Goal: Task Accomplishment & Management: Use online tool/utility

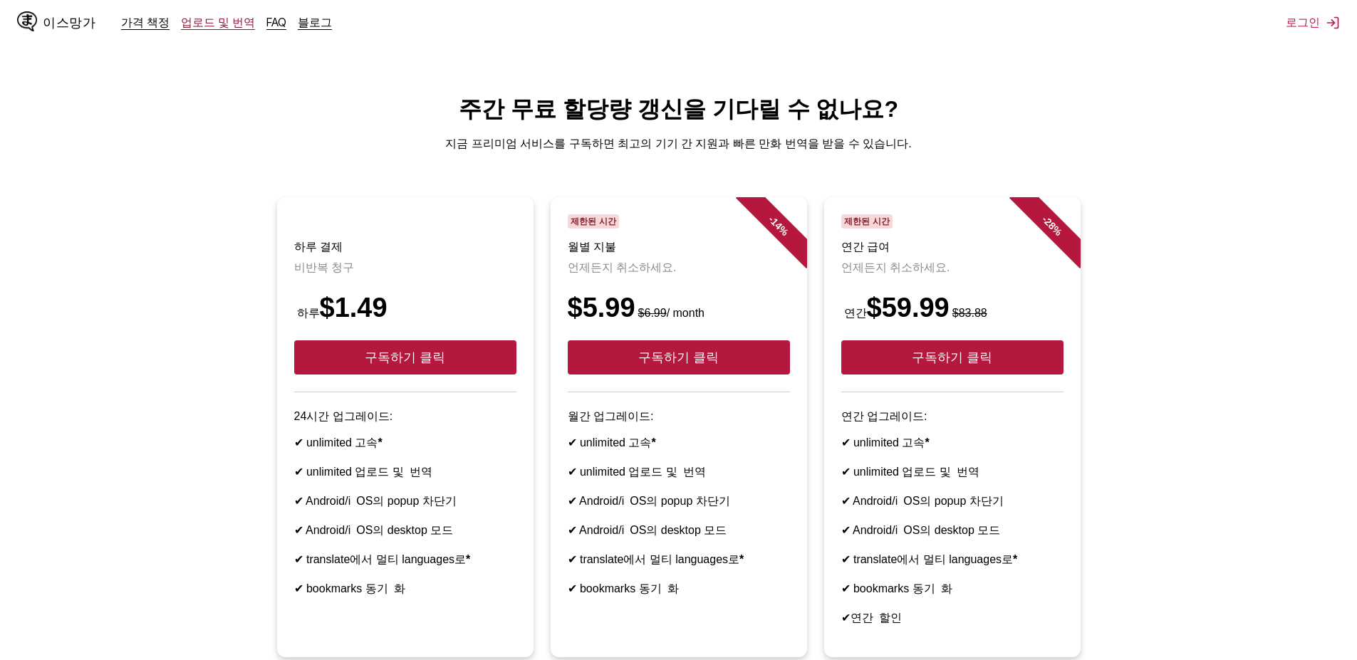
click at [209, 22] on font "업로드 및 번역" at bounding box center [218, 22] width 74 height 14
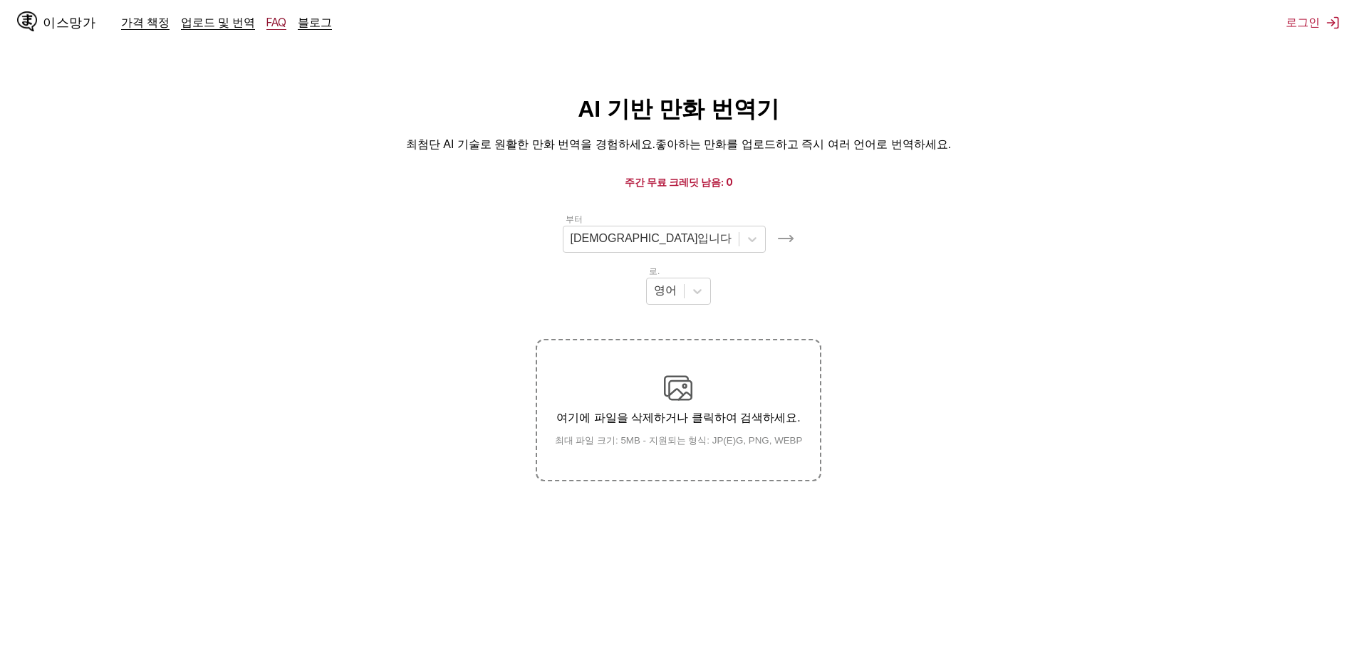
click at [271, 21] on font "FAQ" at bounding box center [276, 22] width 20 height 14
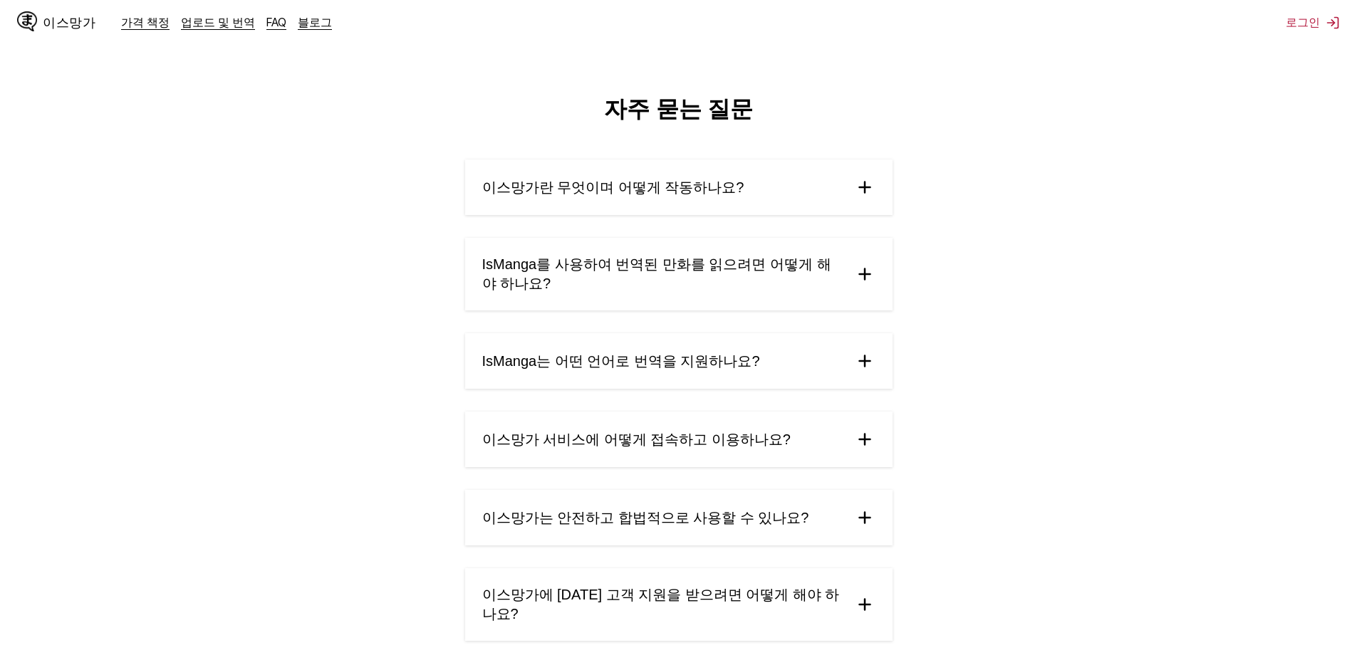
click at [835, 182] on summary "이스망가란 무엇이며 어떻게 작동하나요?" at bounding box center [678, 188] width 427 height 56
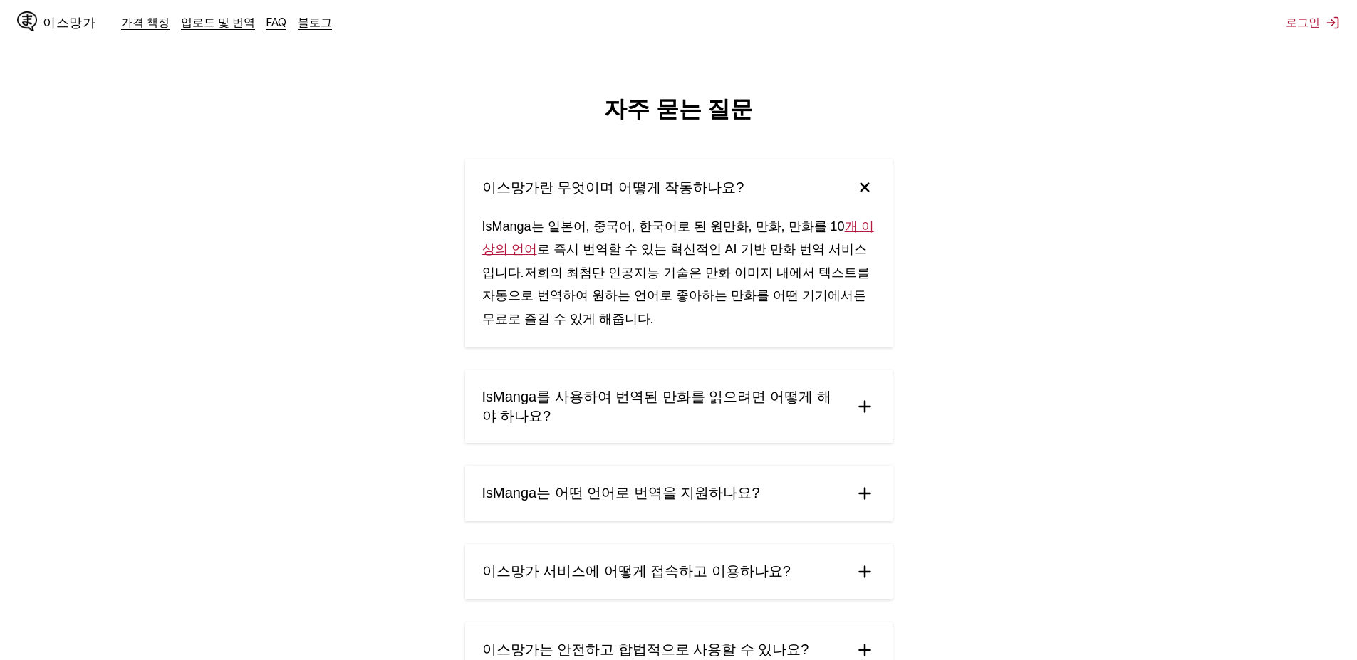
click at [866, 190] on img at bounding box center [864, 187] width 30 height 30
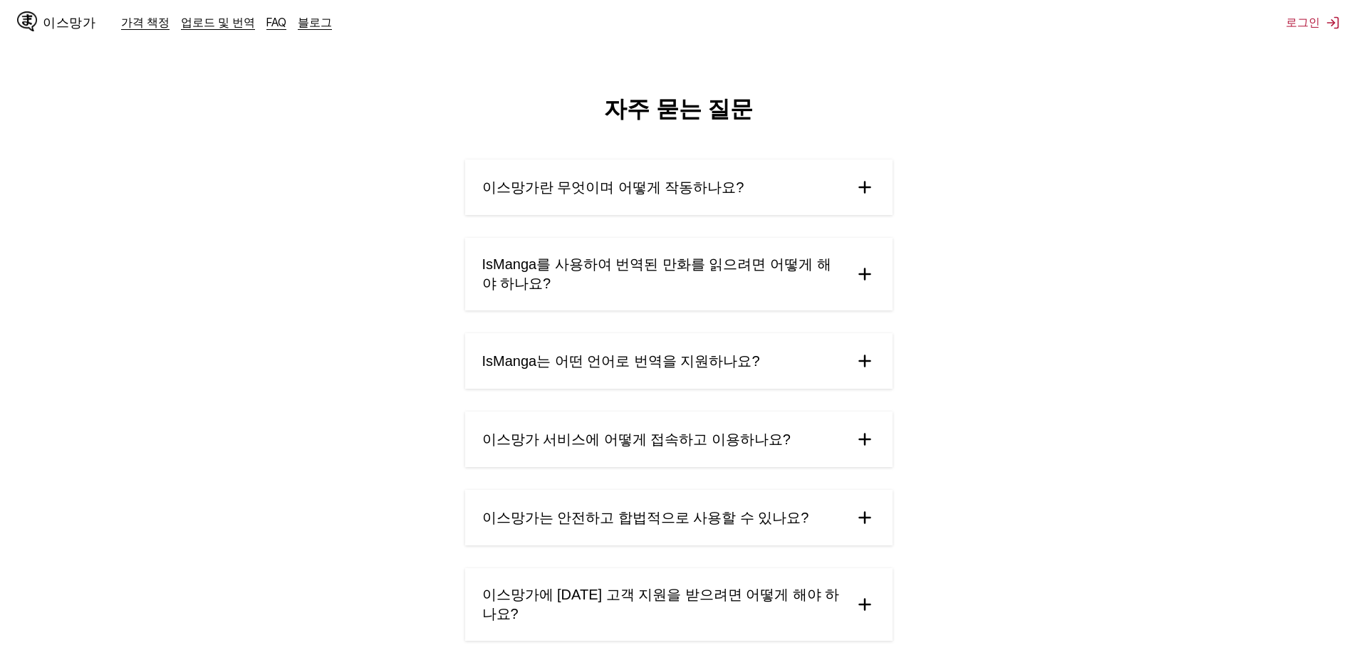
click at [866, 190] on img at bounding box center [864, 187] width 21 height 21
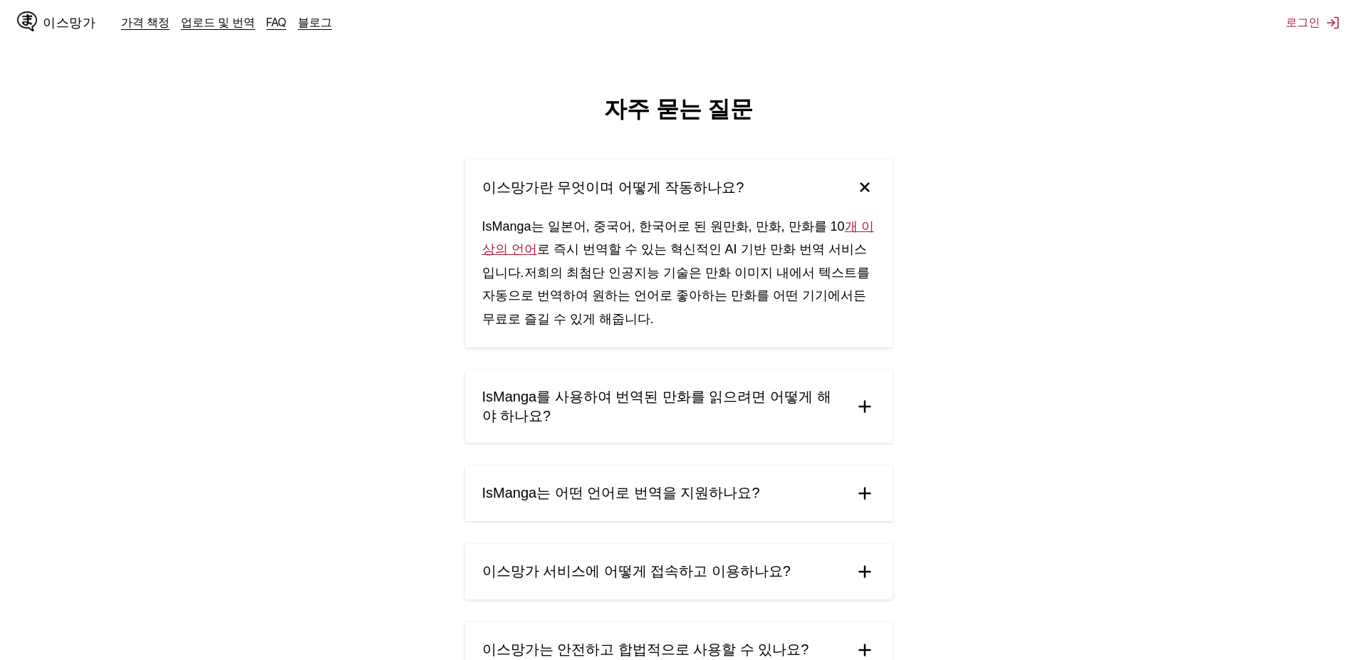
click at [866, 190] on img at bounding box center [864, 187] width 30 height 30
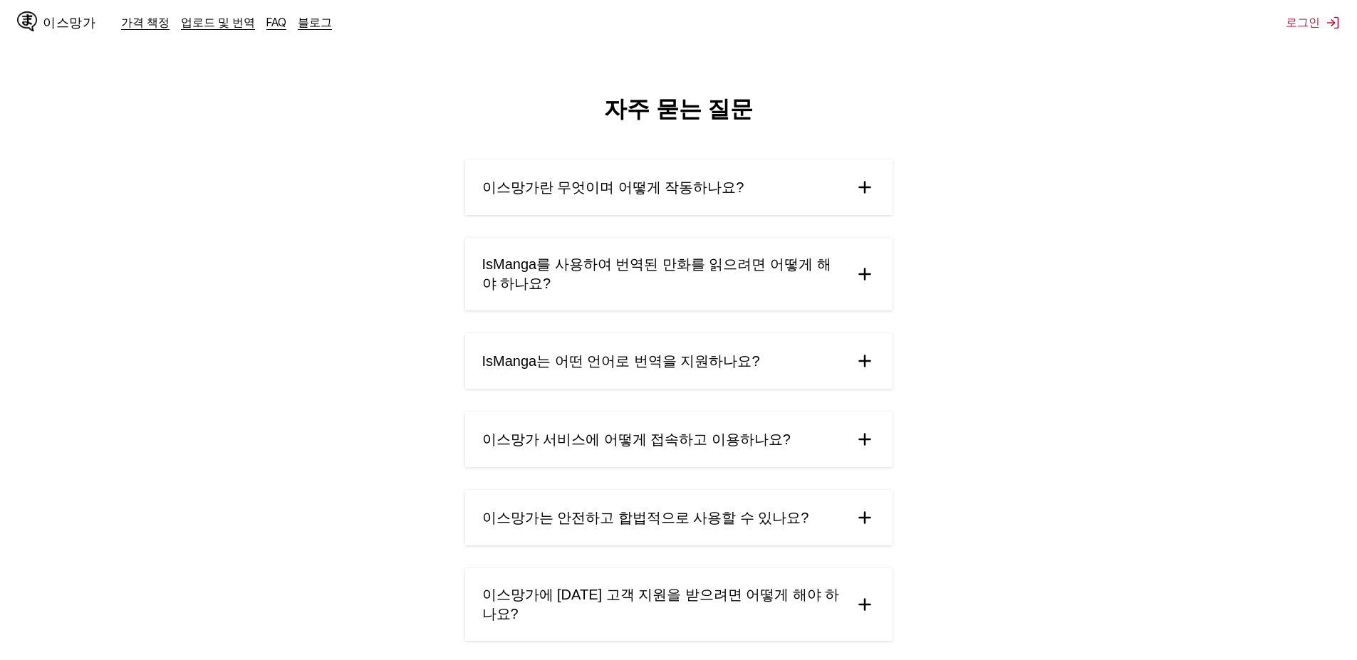
click at [873, 263] on summary "IsManga를 사용하여 번역된 만화를 읽으려면 어떻게 해야 하나요?" at bounding box center [678, 274] width 427 height 73
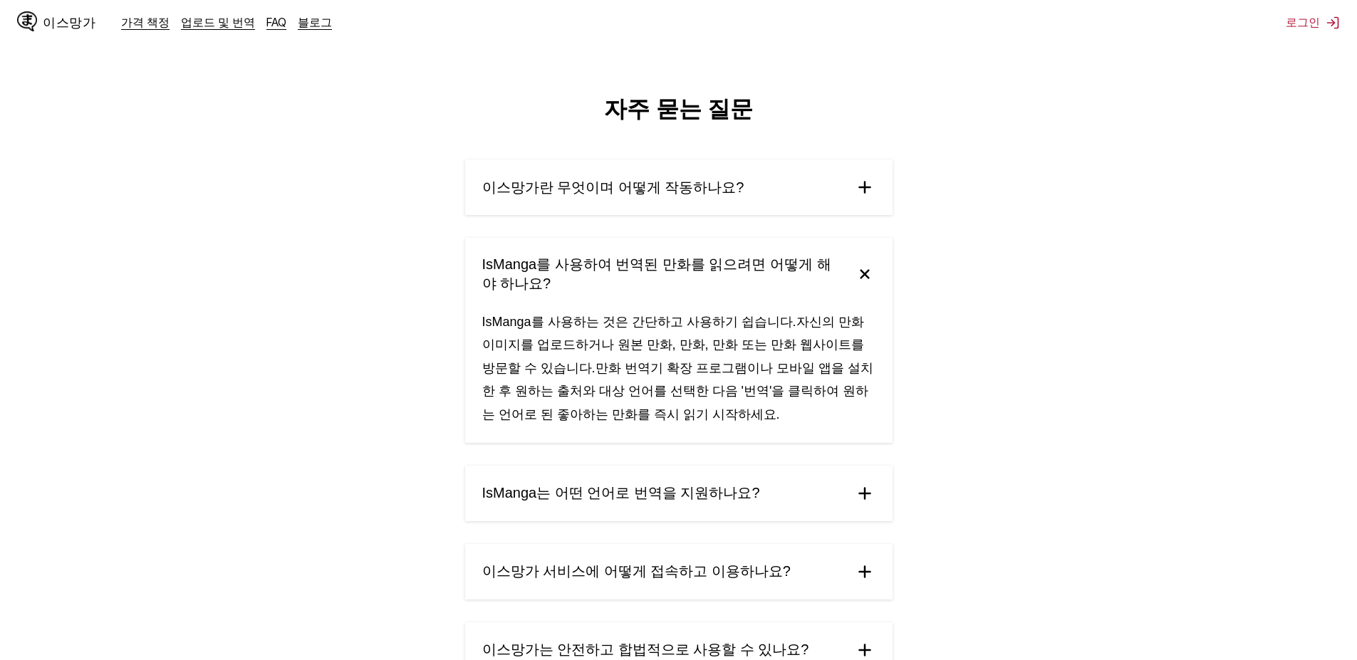
click at [869, 268] on img at bounding box center [864, 274] width 30 height 30
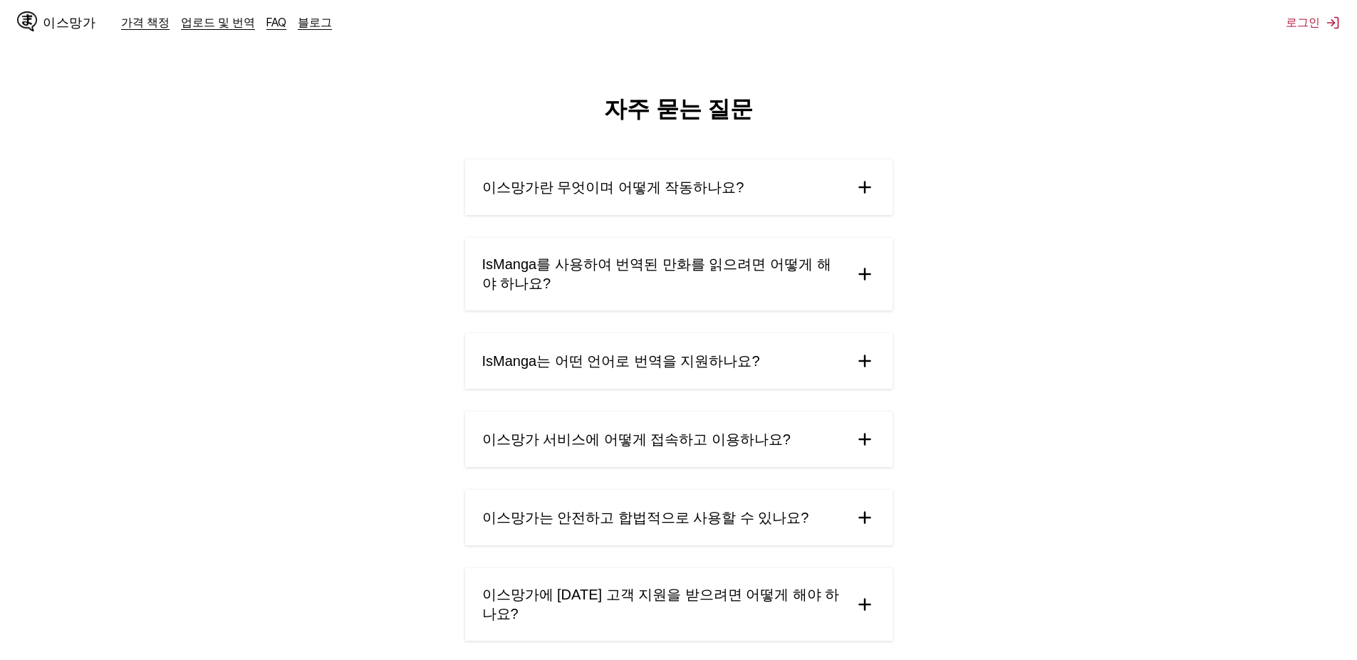
click at [852, 284] on summary "IsManga를 사용하여 번역된 만화를 읽으려면 어떻게 해야 하나요?" at bounding box center [678, 274] width 427 height 73
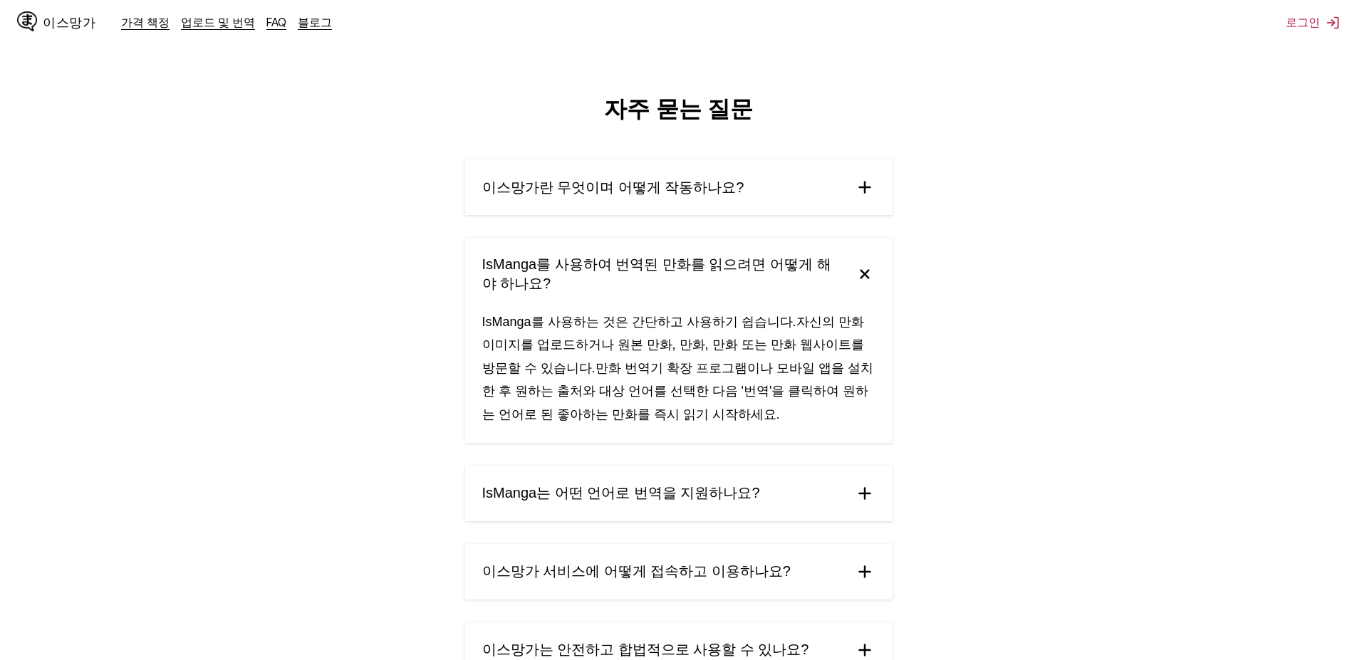
click at [863, 280] on img at bounding box center [864, 274] width 30 height 30
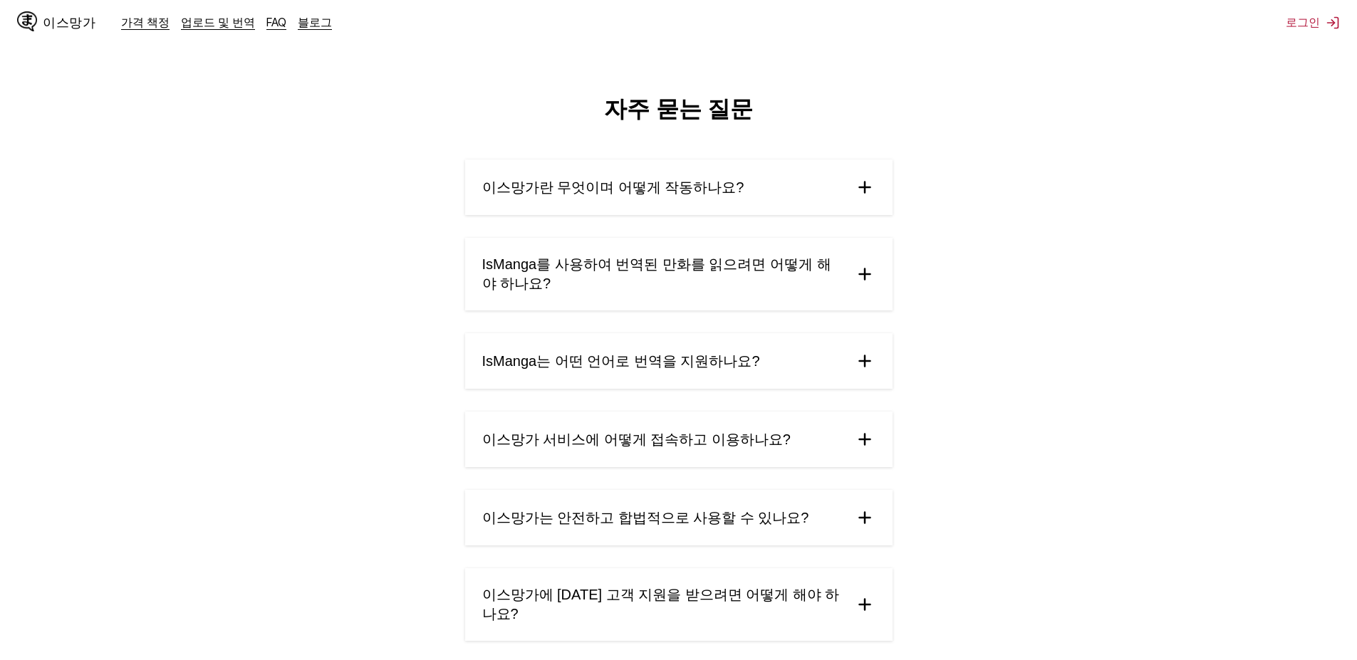
click at [858, 351] on summary "IsManga는 어떤 언어로 번역을 지원하나요?" at bounding box center [678, 361] width 427 height 56
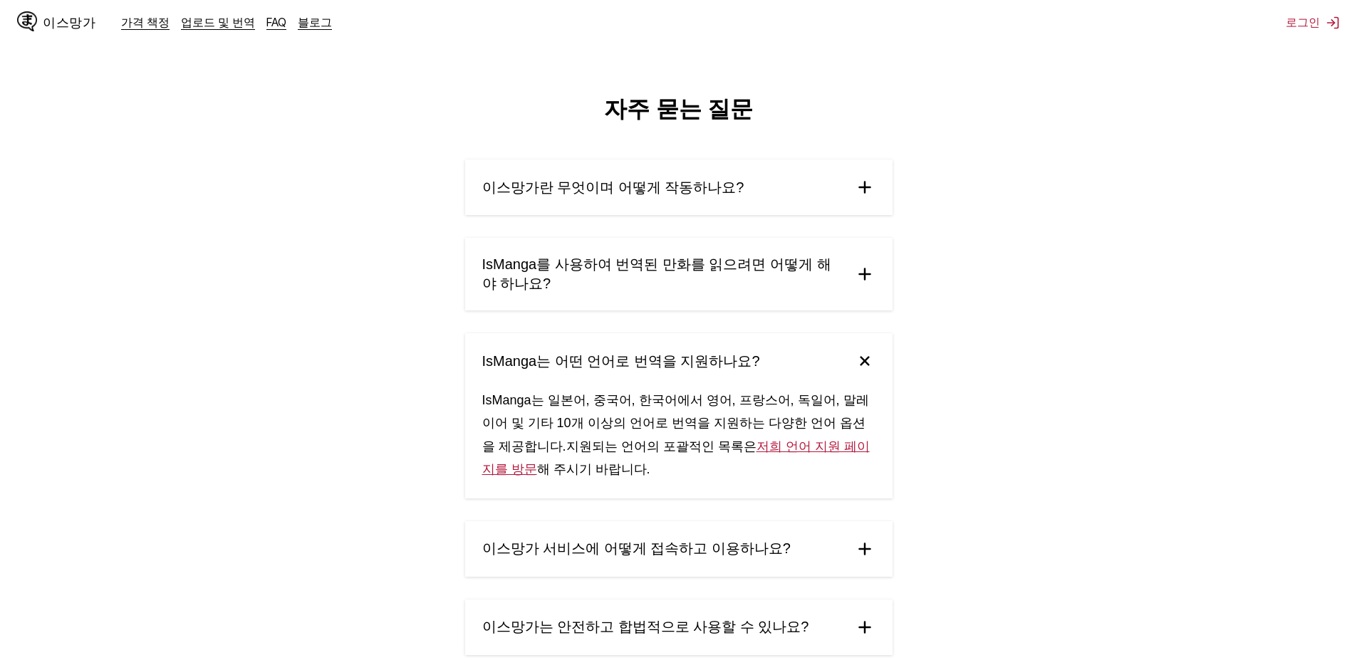
click at [859, 355] on img at bounding box center [864, 361] width 30 height 30
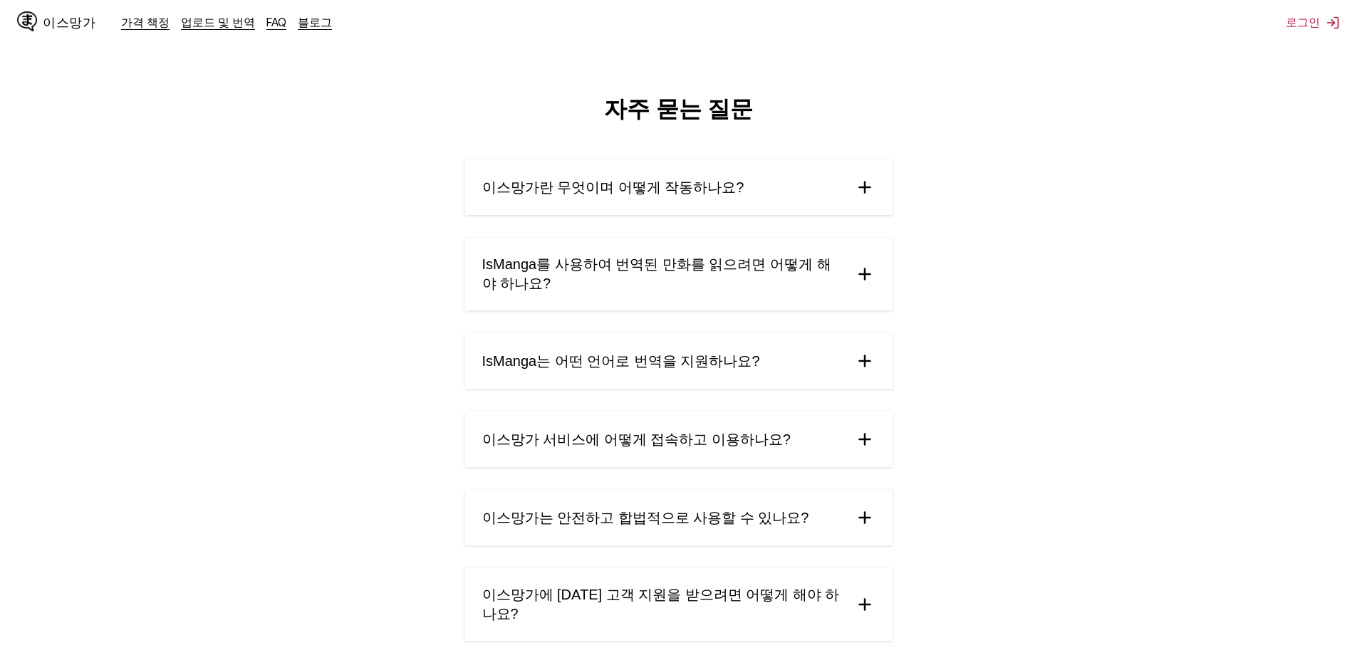
scroll to position [142, 0]
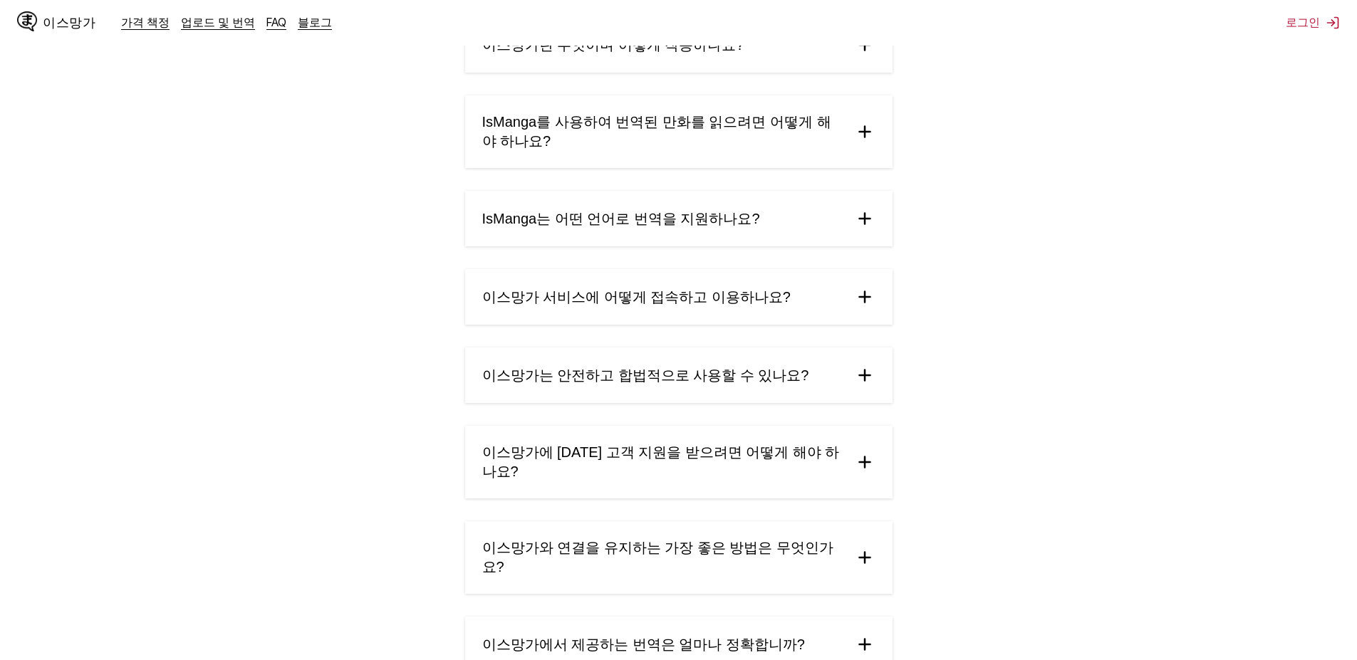
click at [865, 304] on img at bounding box center [864, 296] width 21 height 21
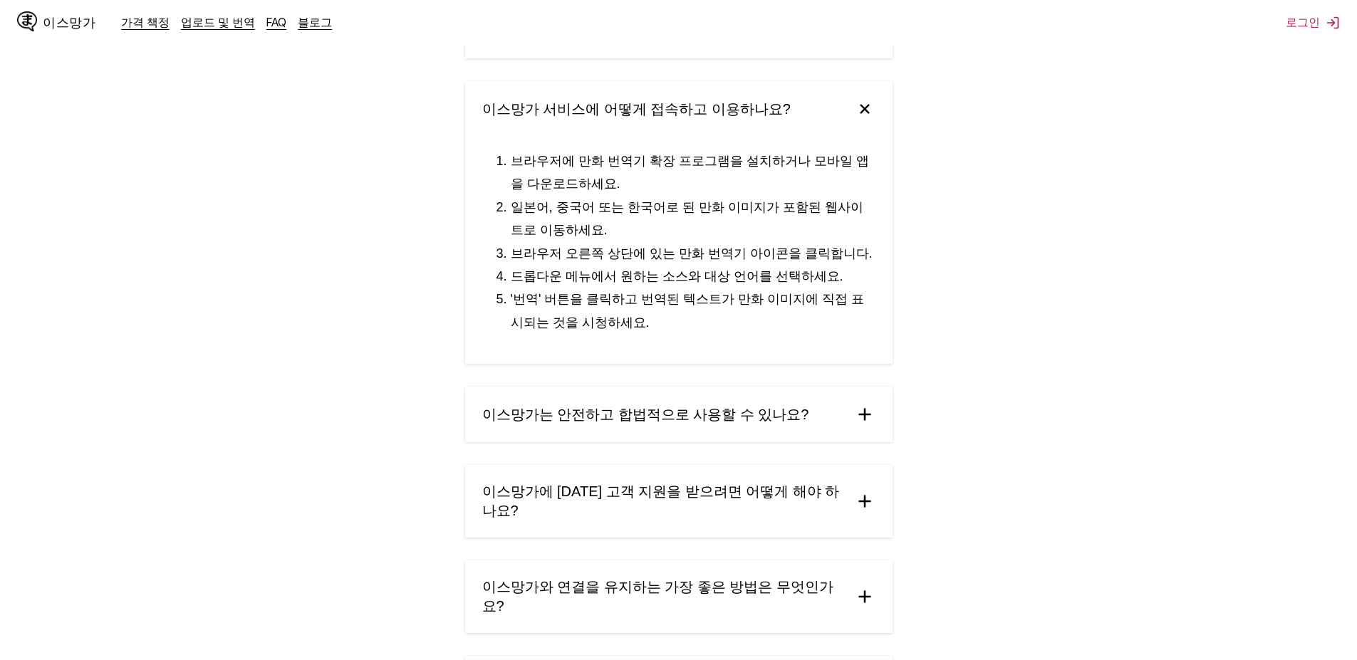
scroll to position [356, 0]
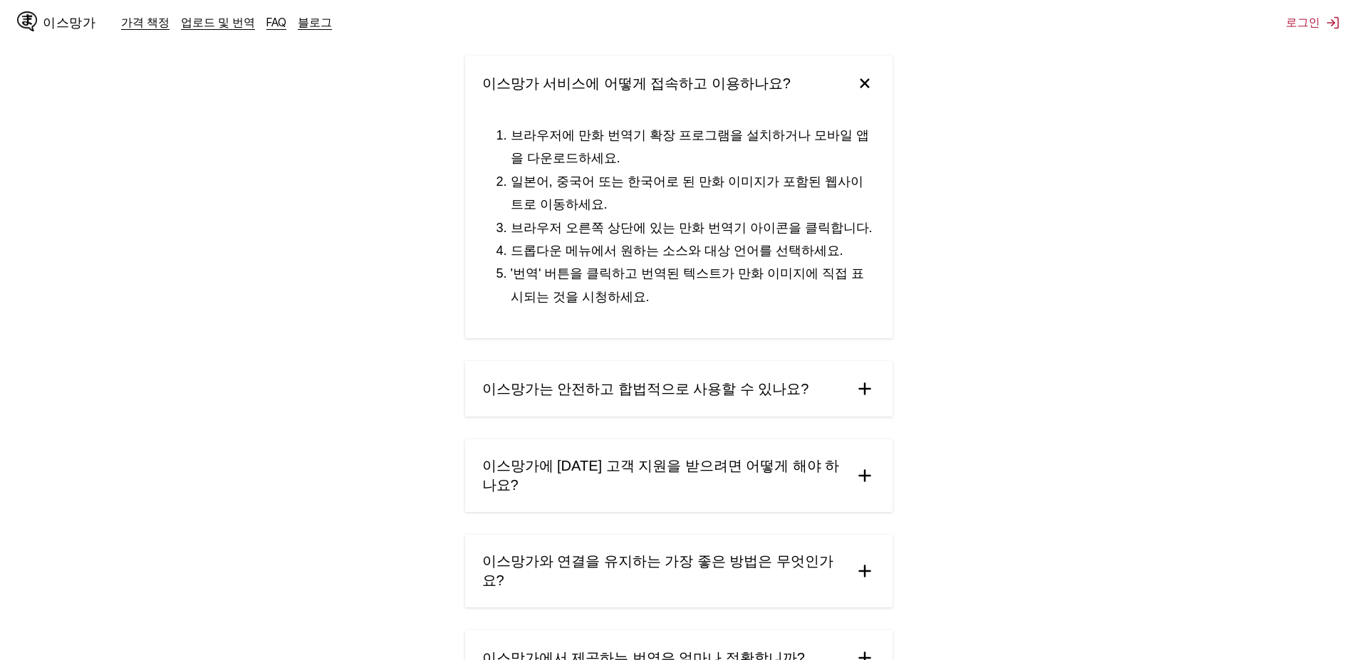
click at [861, 388] on img at bounding box center [864, 388] width 21 height 21
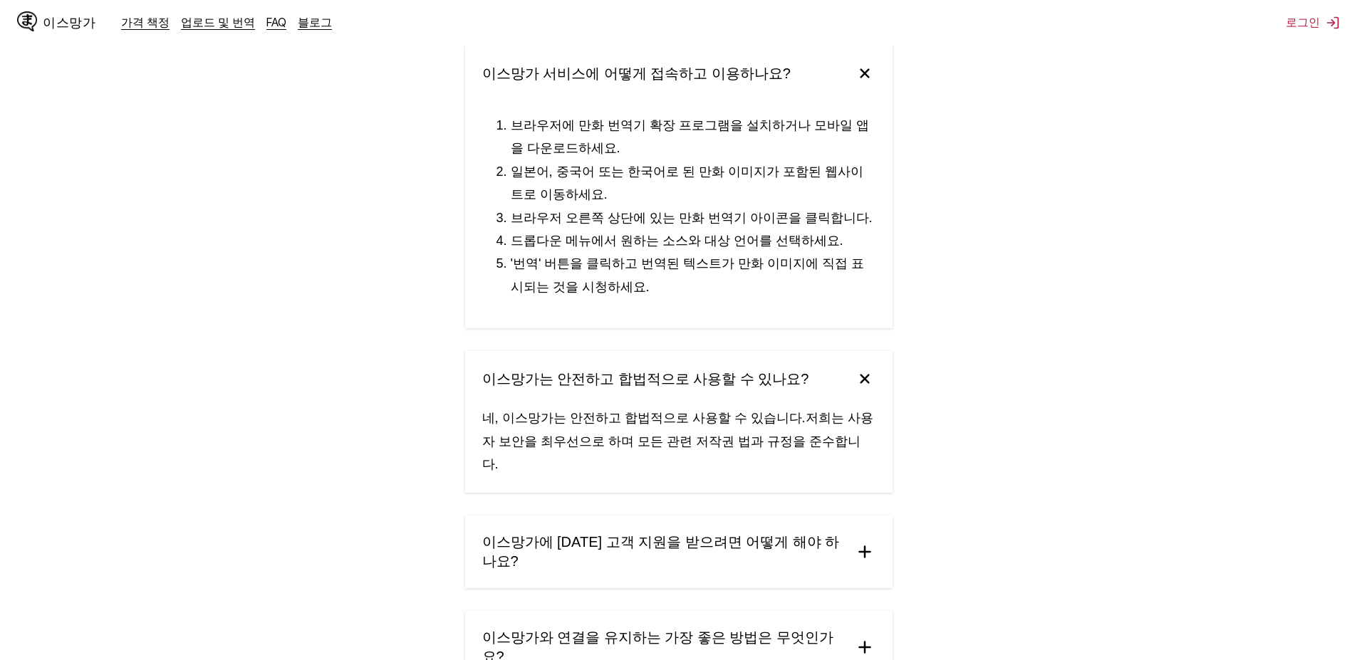
scroll to position [499, 0]
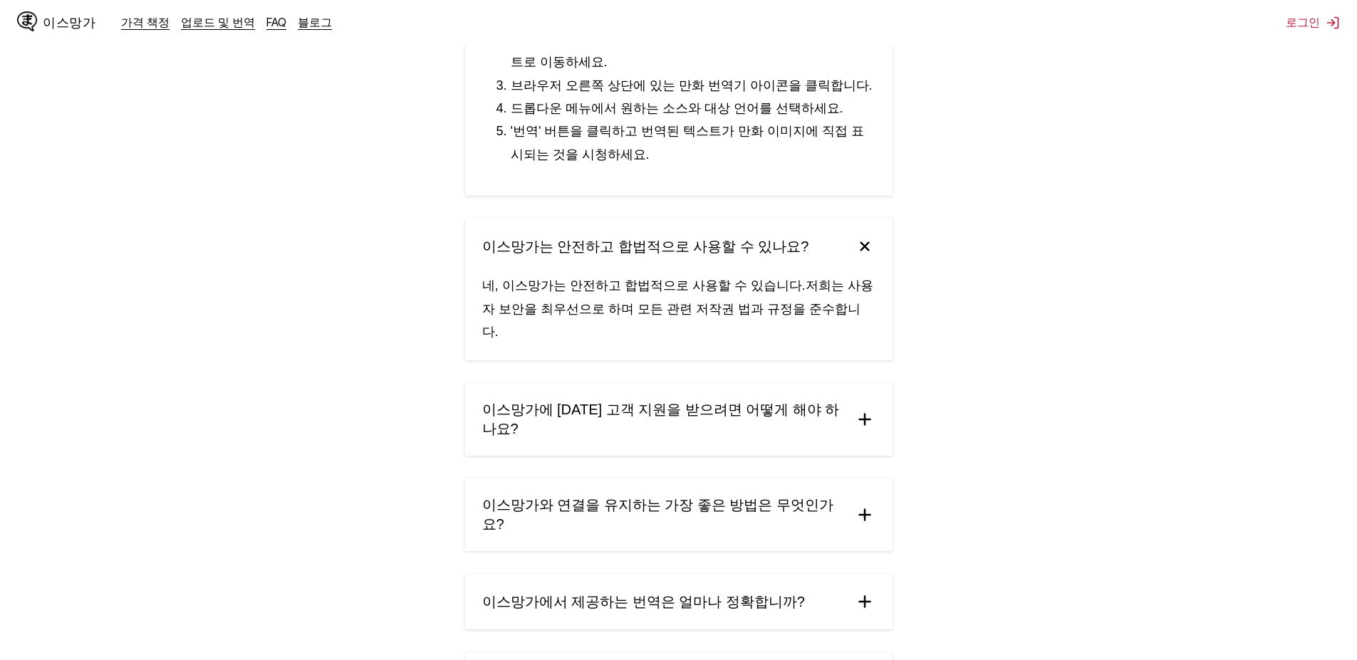
click at [869, 409] on img at bounding box center [864, 419] width 21 height 21
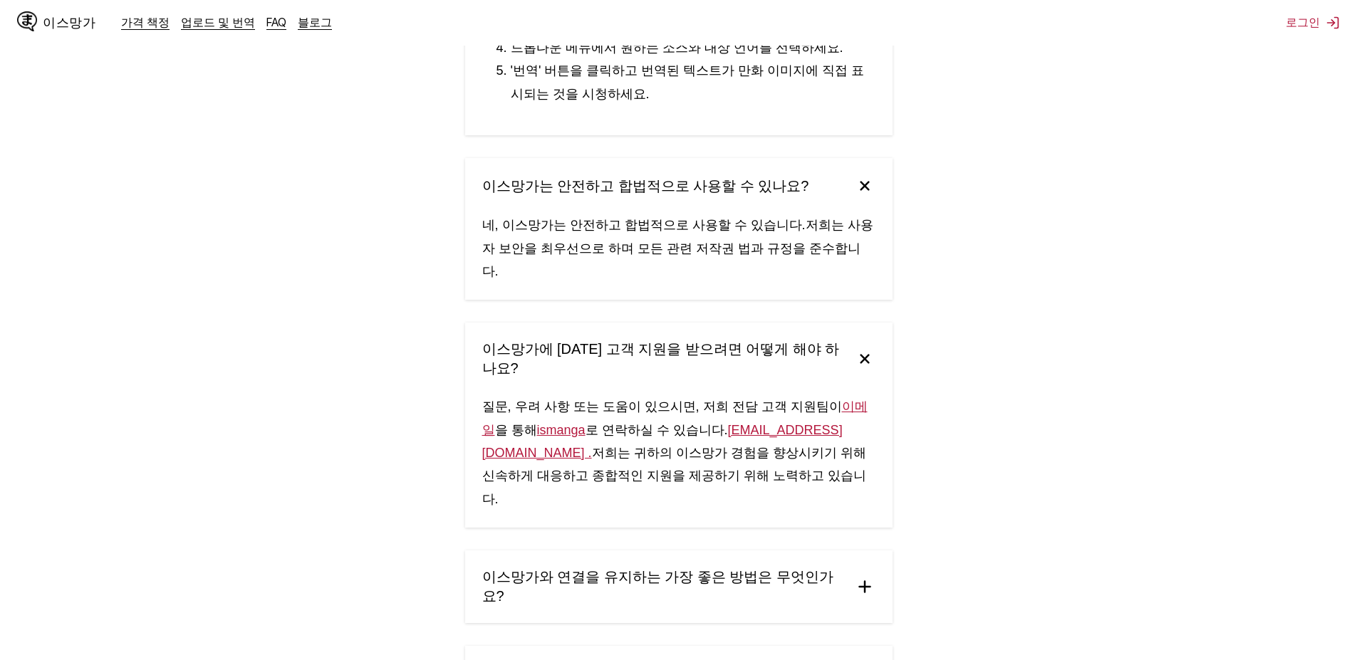
scroll to position [641, 0]
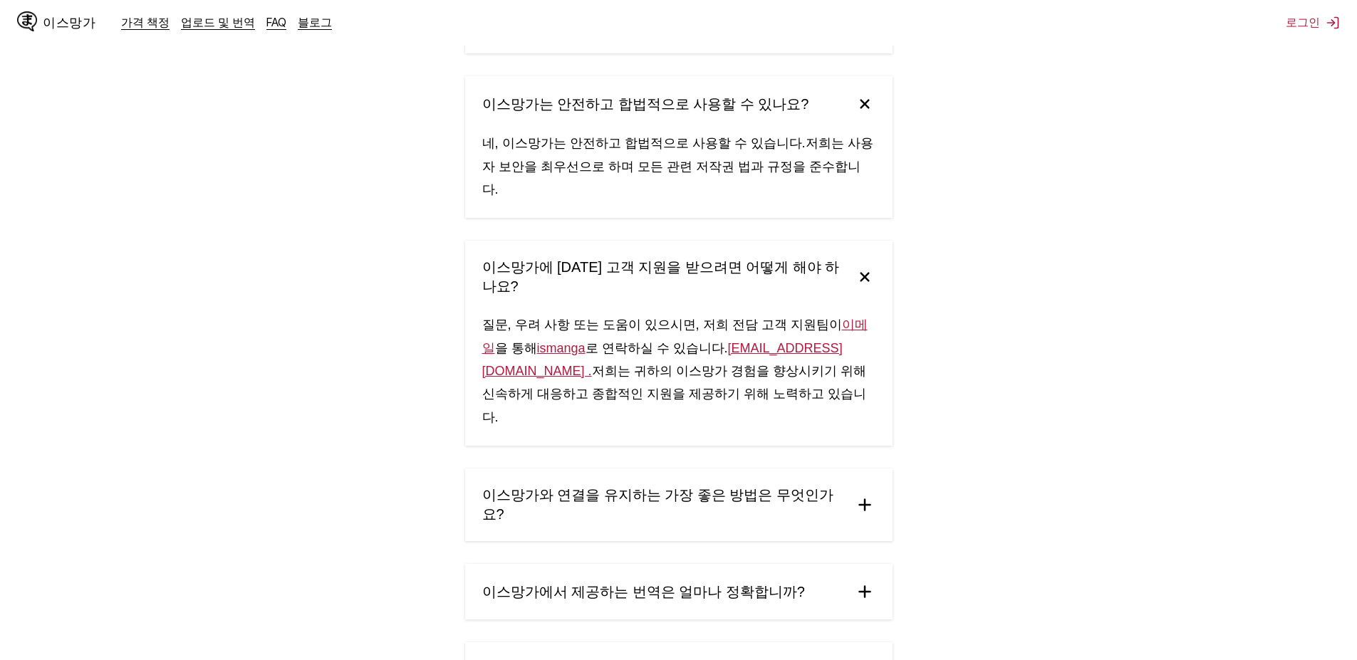
click at [865, 494] on img at bounding box center [864, 504] width 21 height 21
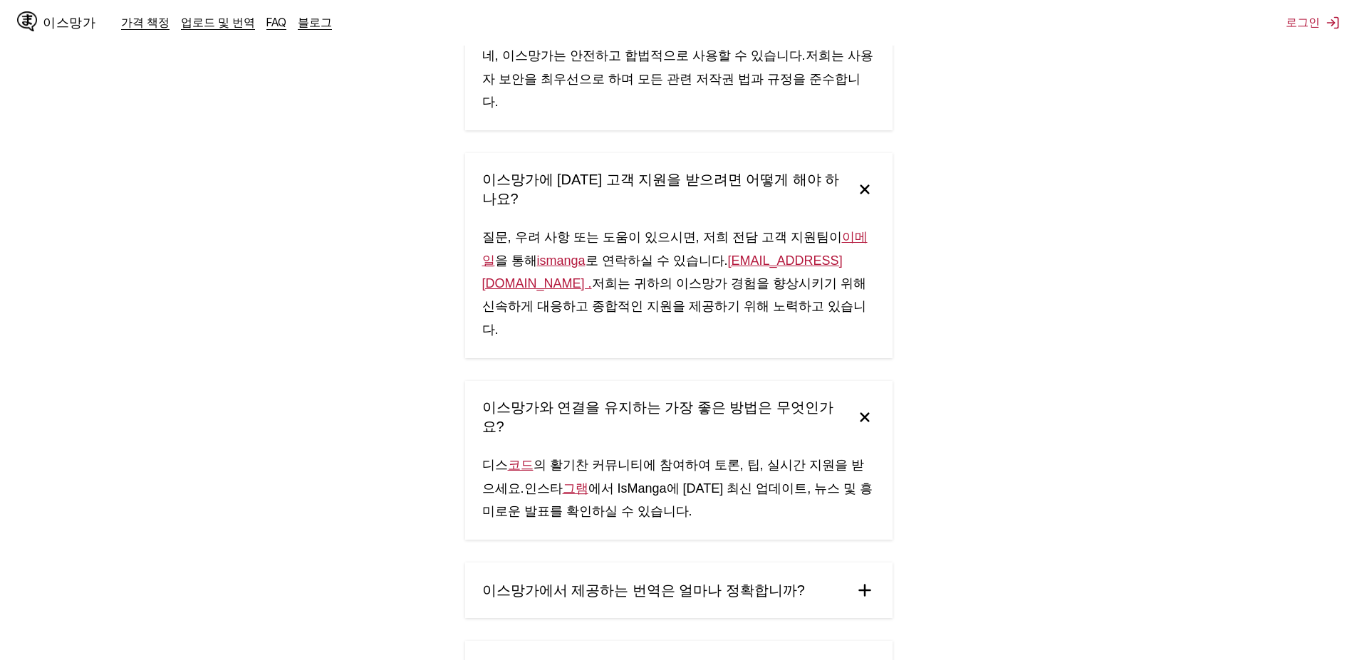
scroll to position [855, 0]
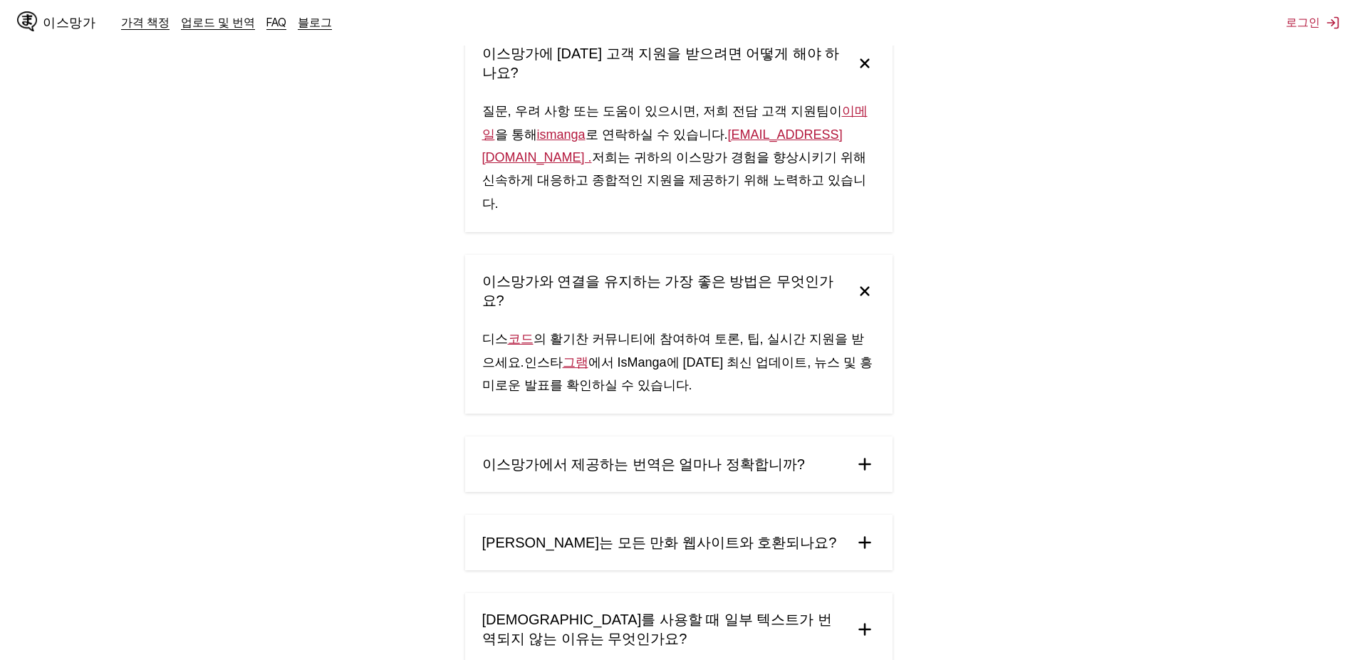
click at [861, 454] on img at bounding box center [864, 464] width 21 height 21
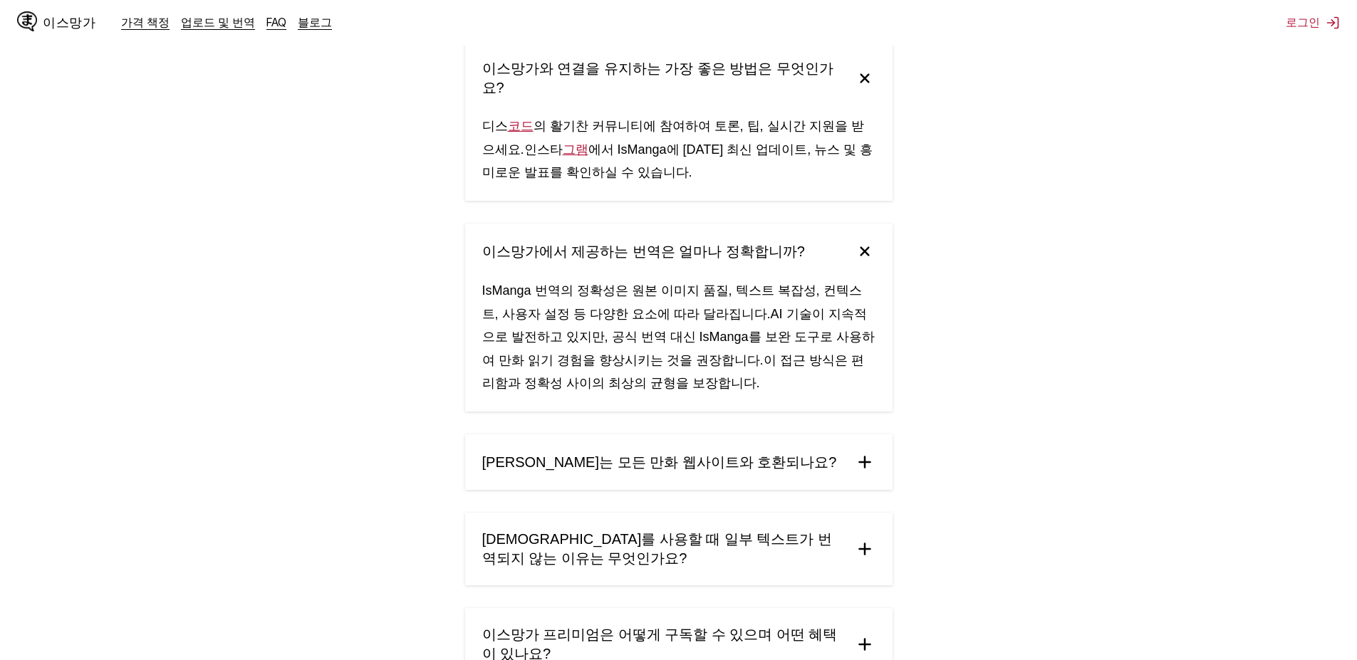
scroll to position [1069, 0]
click at [863, 451] on img at bounding box center [864, 461] width 21 height 21
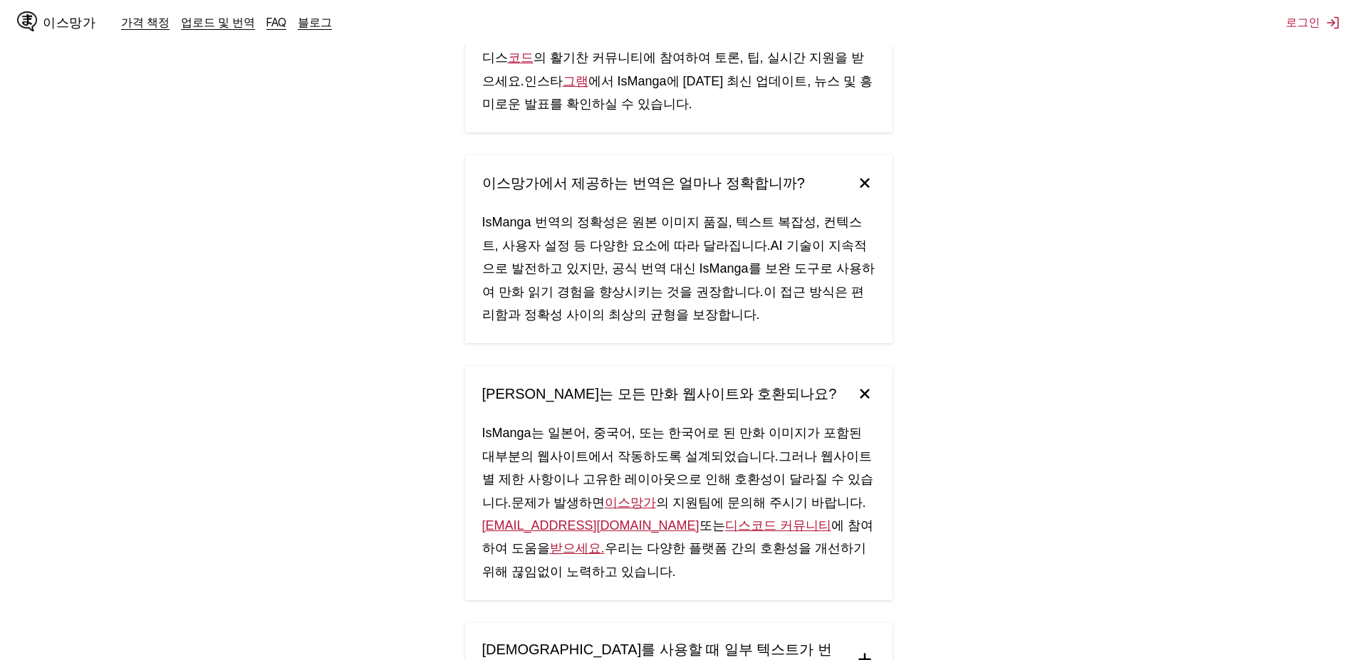
scroll to position [1211, 0]
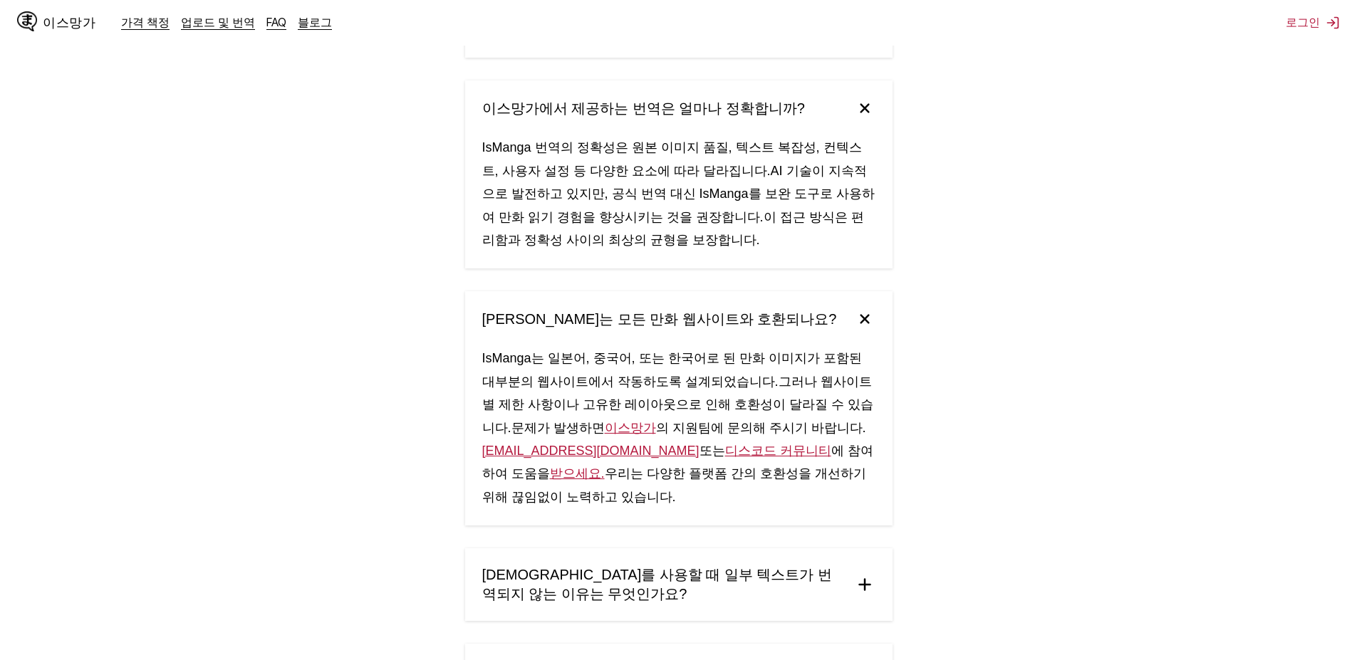
click at [862, 549] on summary "IsManga를 사용할 때 일부 텍스트가 번역되지 않는 이유는 무엇인가요?" at bounding box center [678, 585] width 427 height 73
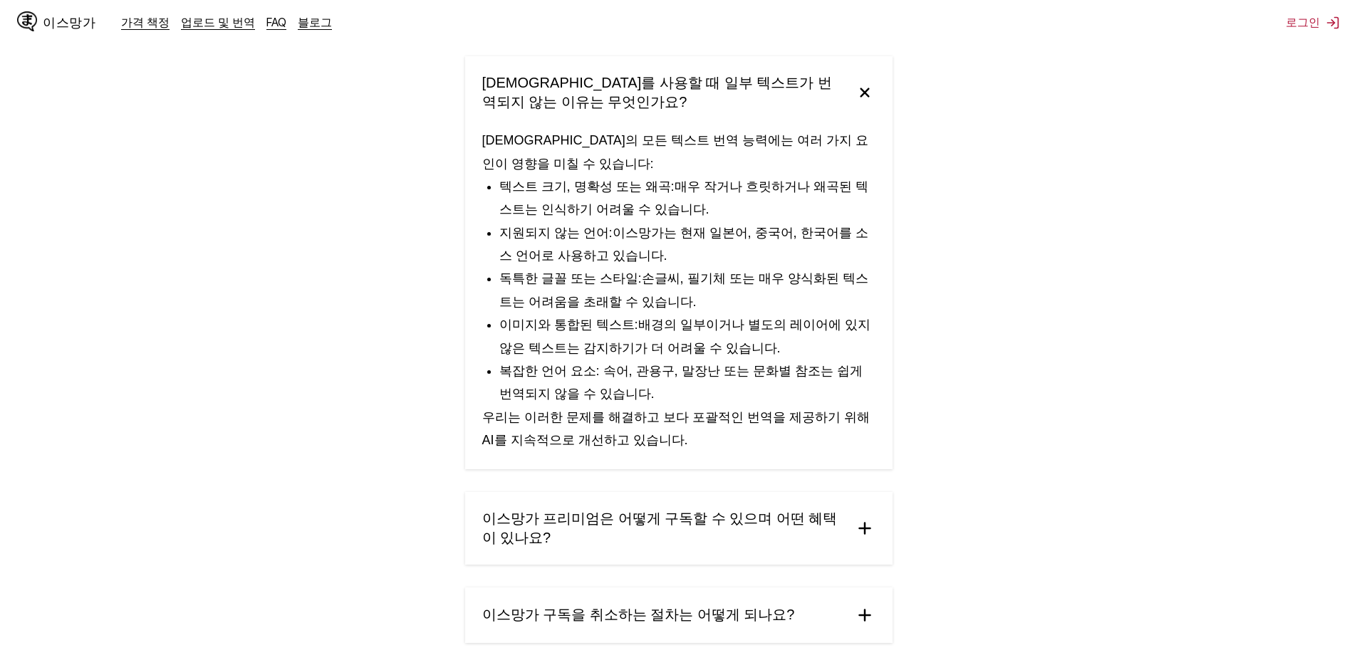
scroll to position [1710, 0]
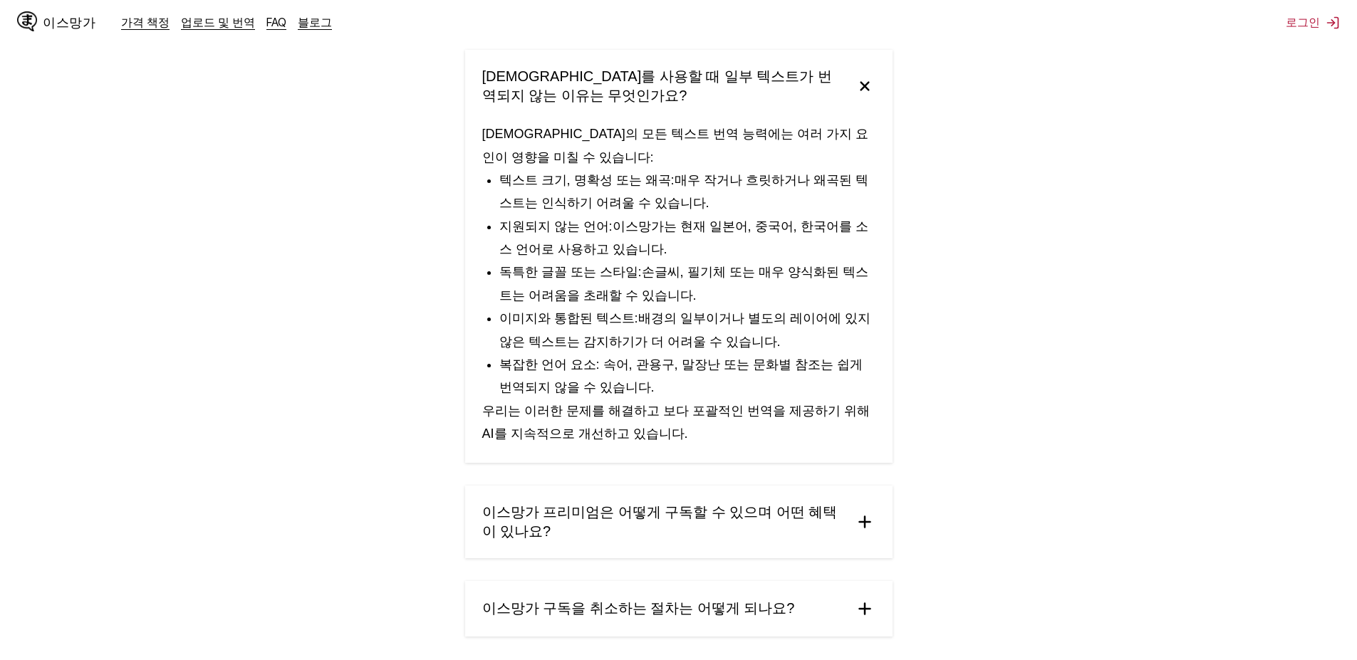
click at [864, 598] on img at bounding box center [864, 608] width 21 height 21
click at [863, 511] on img at bounding box center [864, 521] width 21 height 21
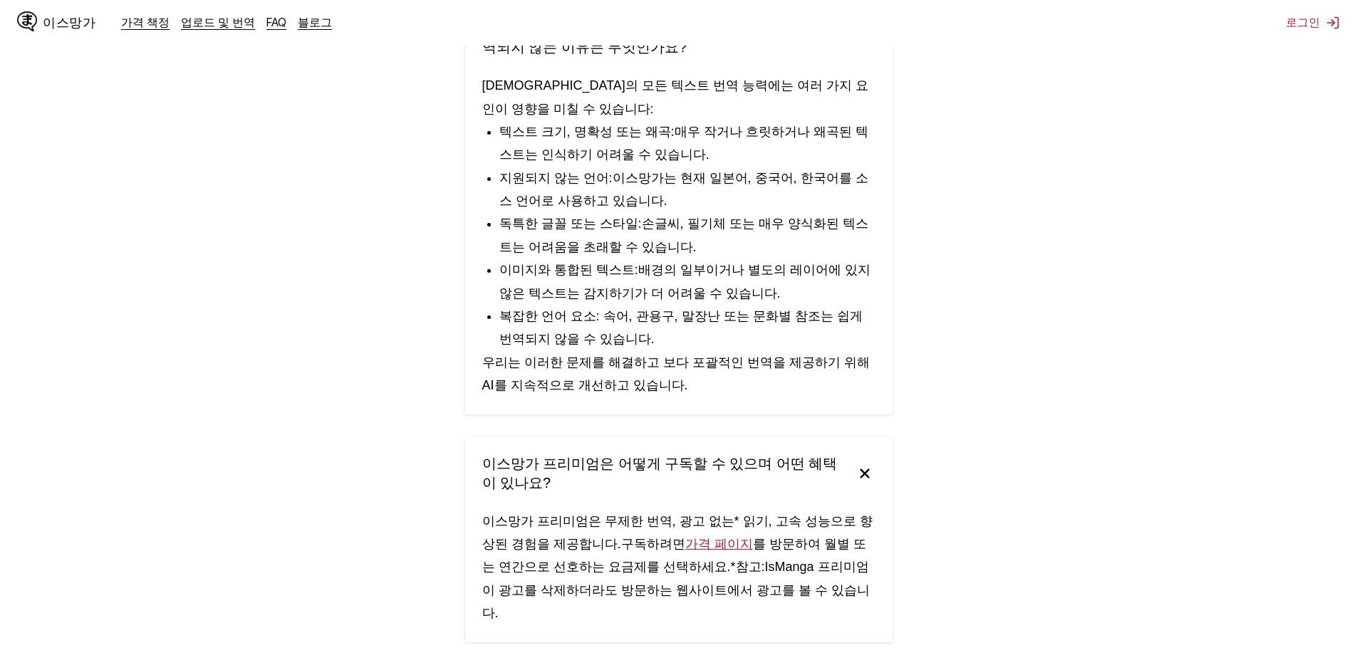
scroll to position [1852, 0]
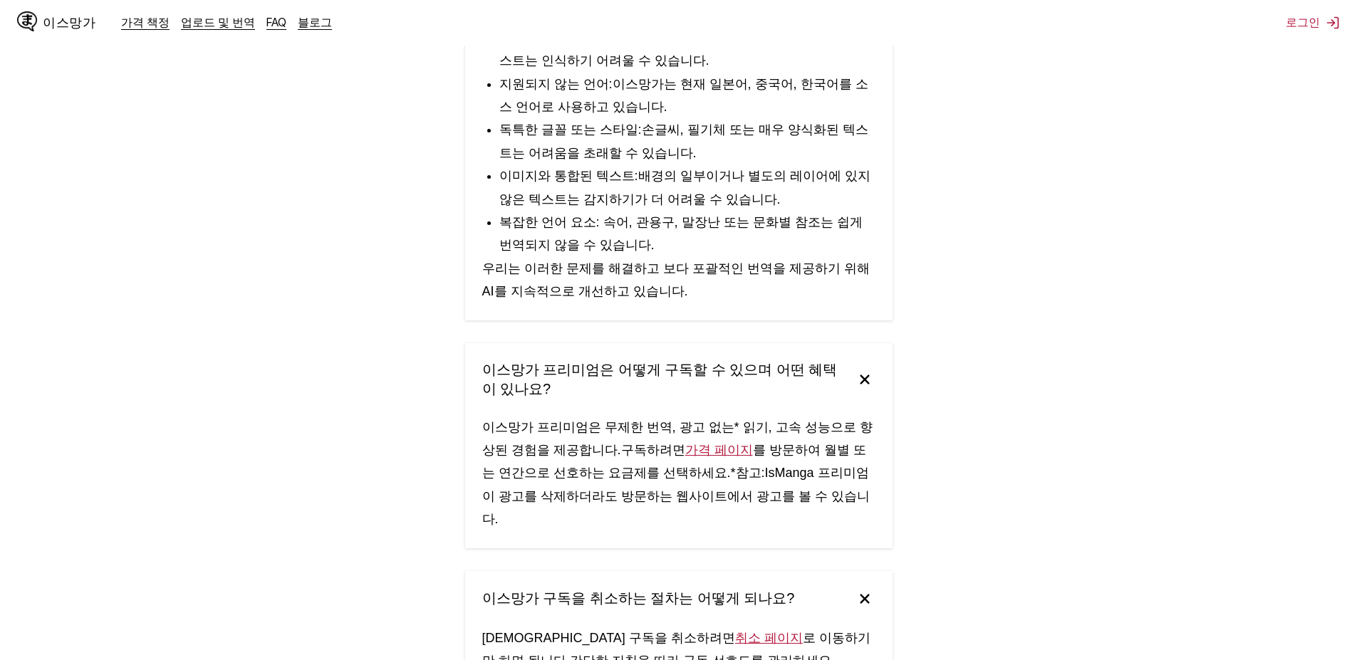
click at [735, 631] on link "취소 페이지" at bounding box center [769, 638] width 68 height 14
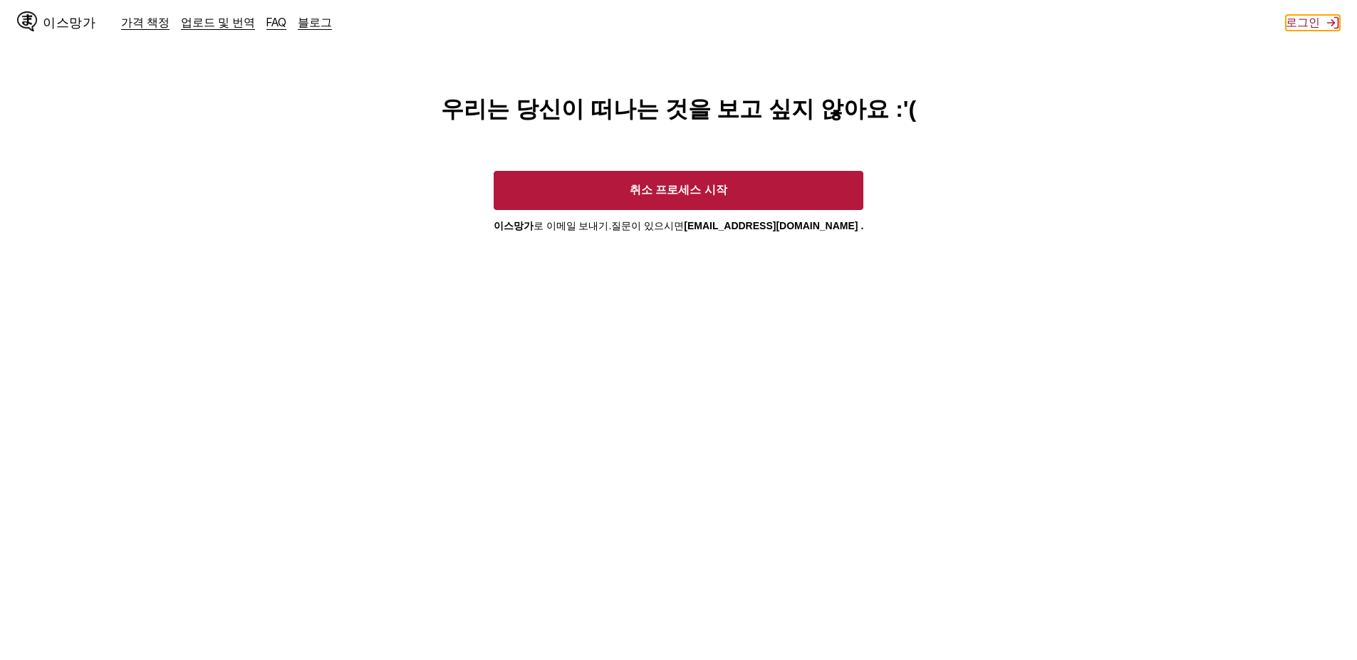
click at [1311, 25] on font "로그인" at bounding box center [1303, 22] width 34 height 14
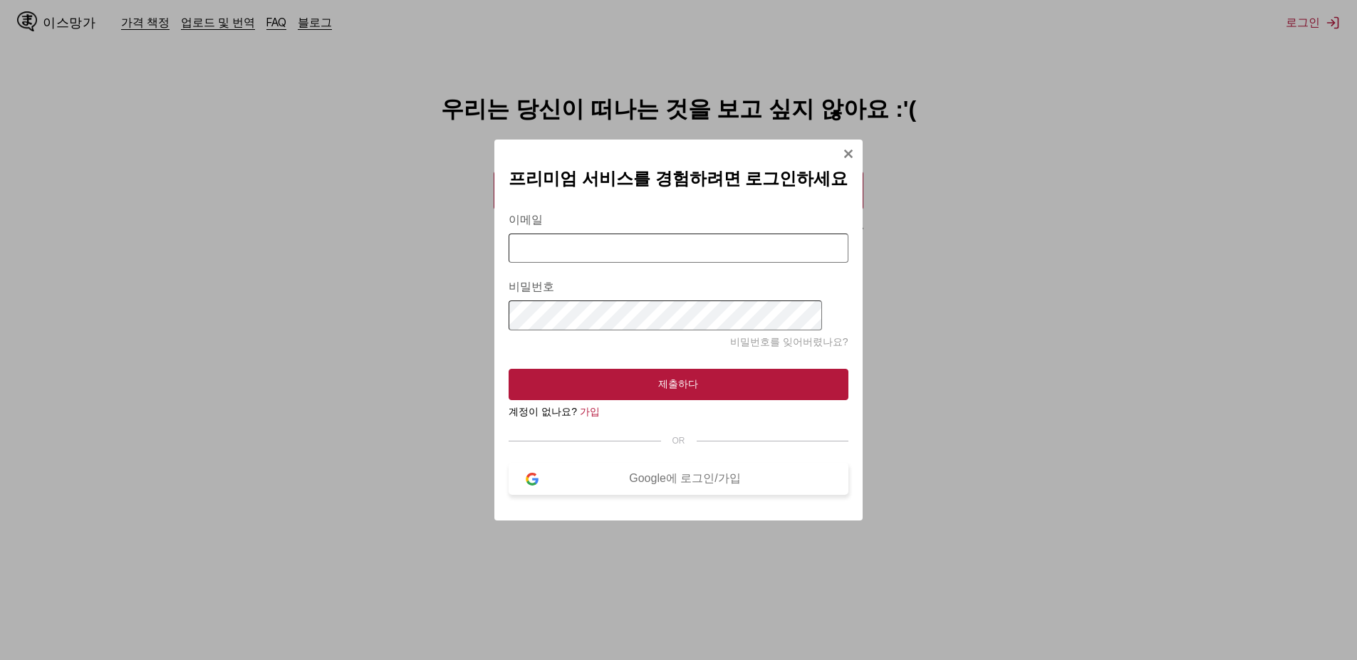
click at [645, 482] on font "Google에 로그인/가입" at bounding box center [684, 478] width 111 height 12
click at [672, 482] on font "Google에 로그인/가입" at bounding box center [684, 478] width 111 height 12
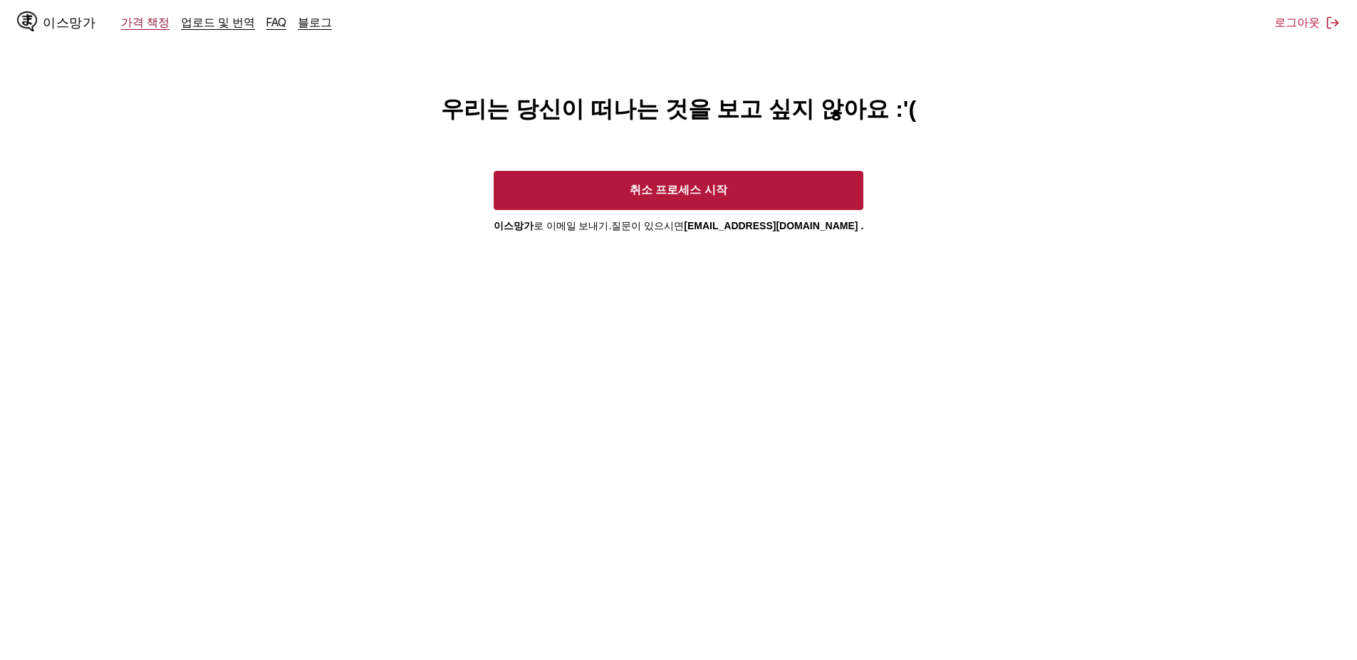
click at [145, 21] on font "가격 책정" at bounding box center [145, 22] width 48 height 14
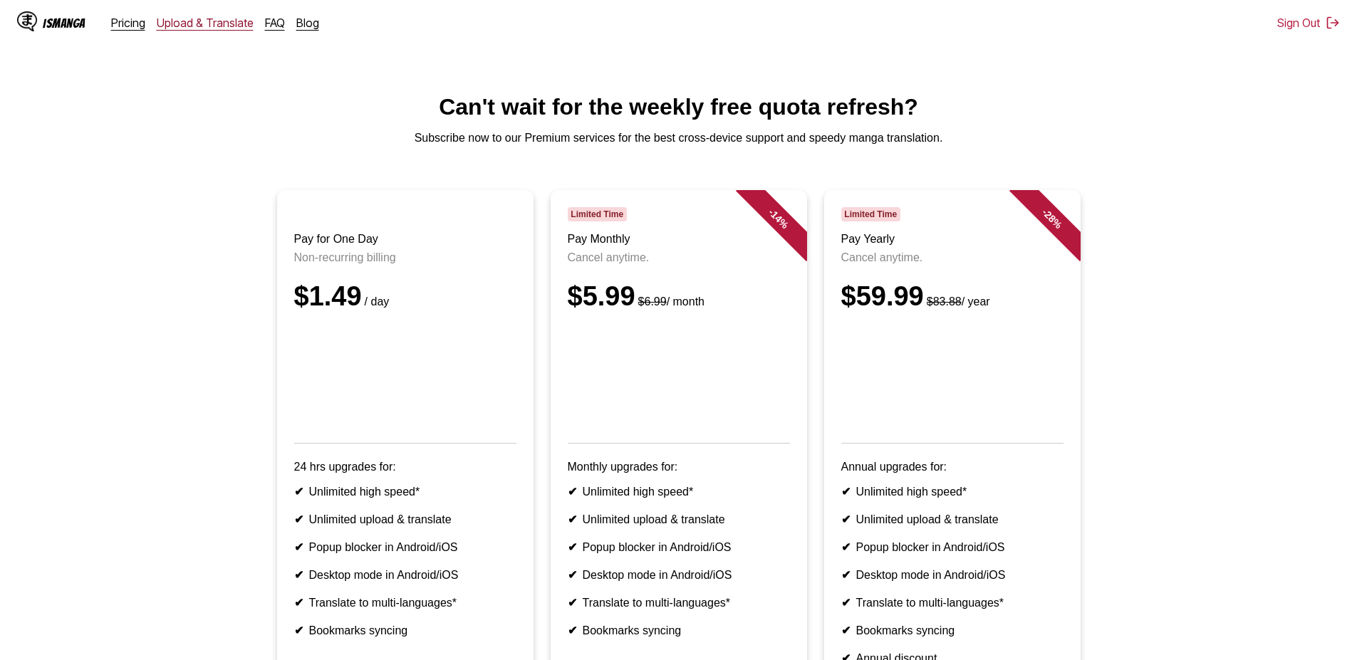
click at [203, 22] on link "Upload & Translate" at bounding box center [205, 23] width 97 height 14
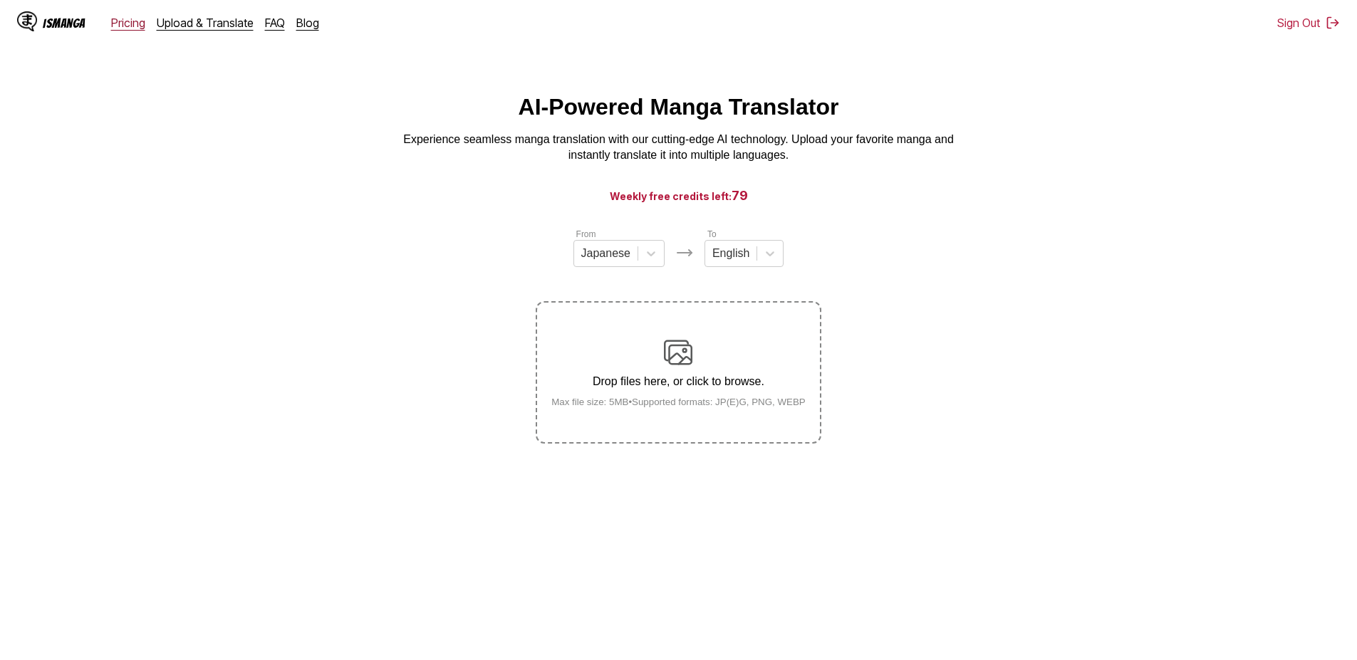
click at [133, 16] on link "Pricing" at bounding box center [128, 23] width 34 height 14
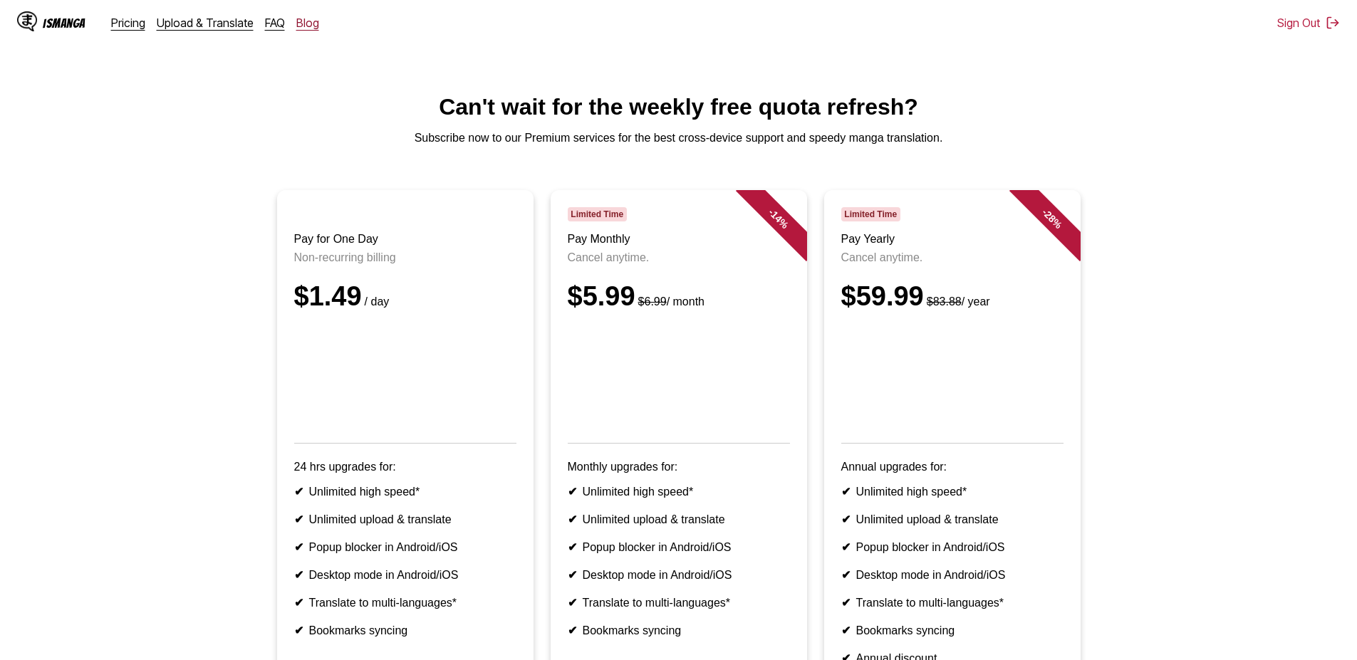
click at [300, 21] on link "Blog" at bounding box center [307, 23] width 23 height 14
click at [269, 25] on link "FAQ" at bounding box center [275, 23] width 20 height 14
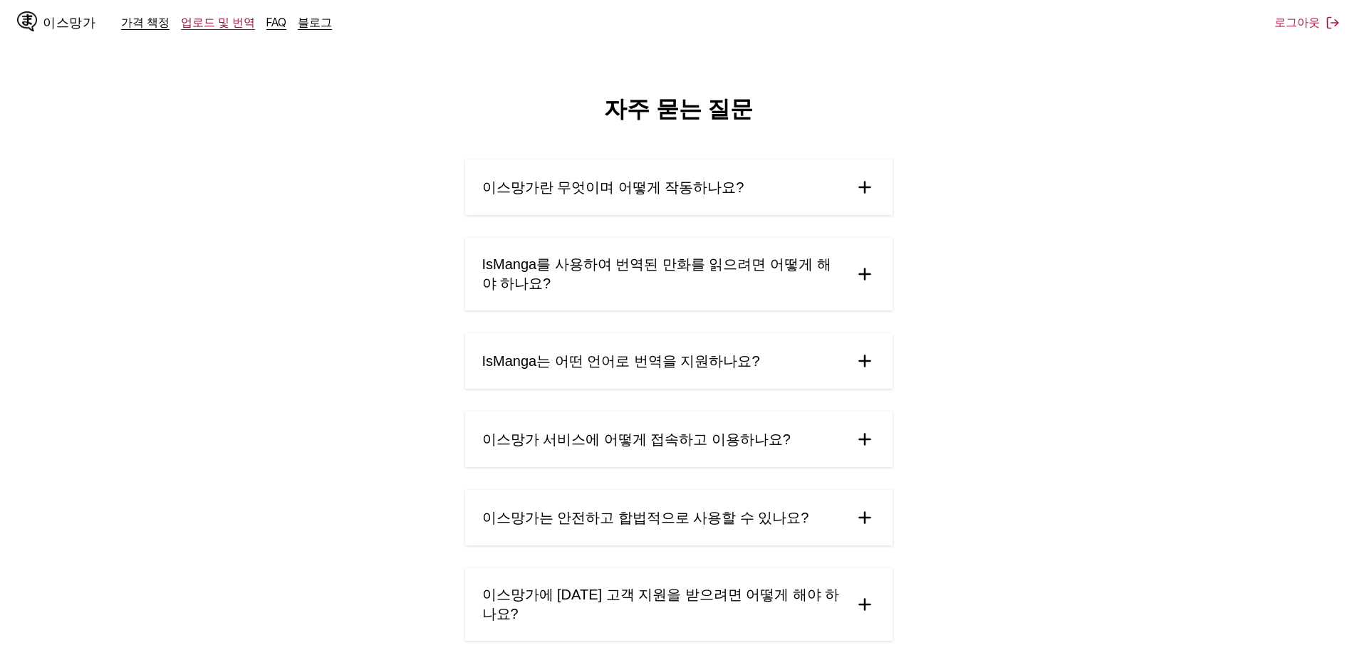
click at [194, 23] on font "업로드 및 번역" at bounding box center [218, 22] width 74 height 14
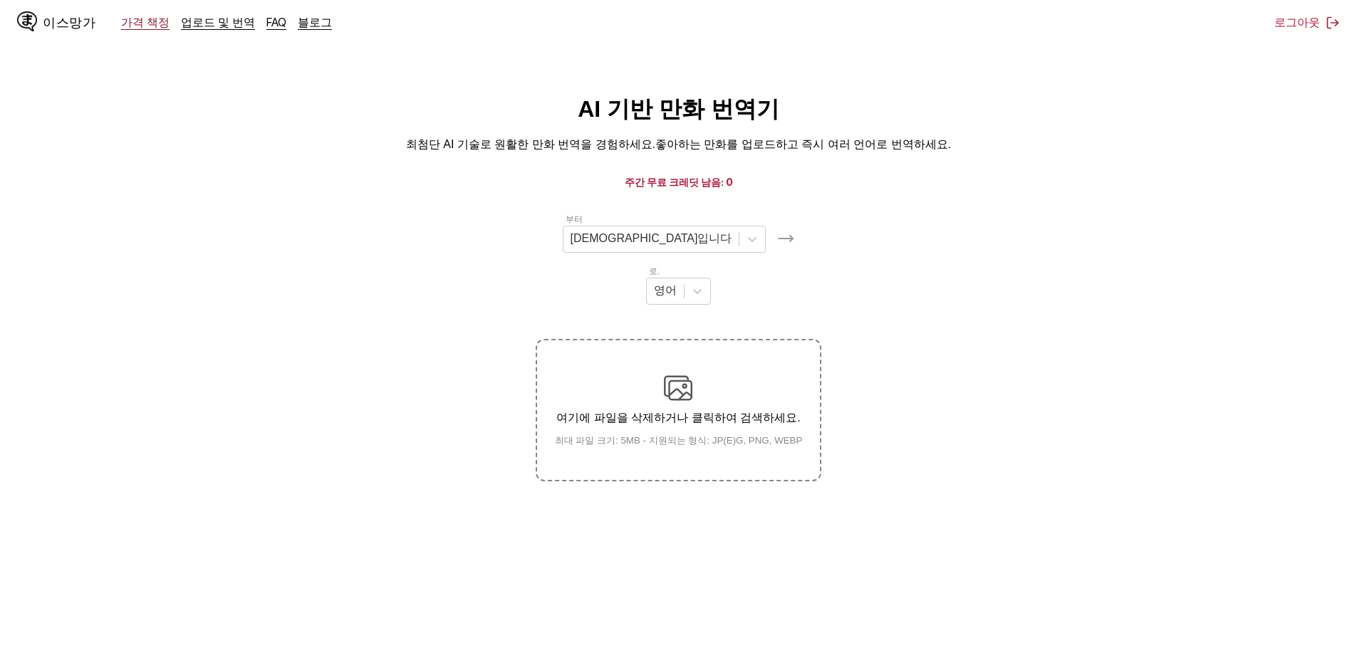
click at [147, 21] on font "가격 책정" at bounding box center [145, 22] width 48 height 14
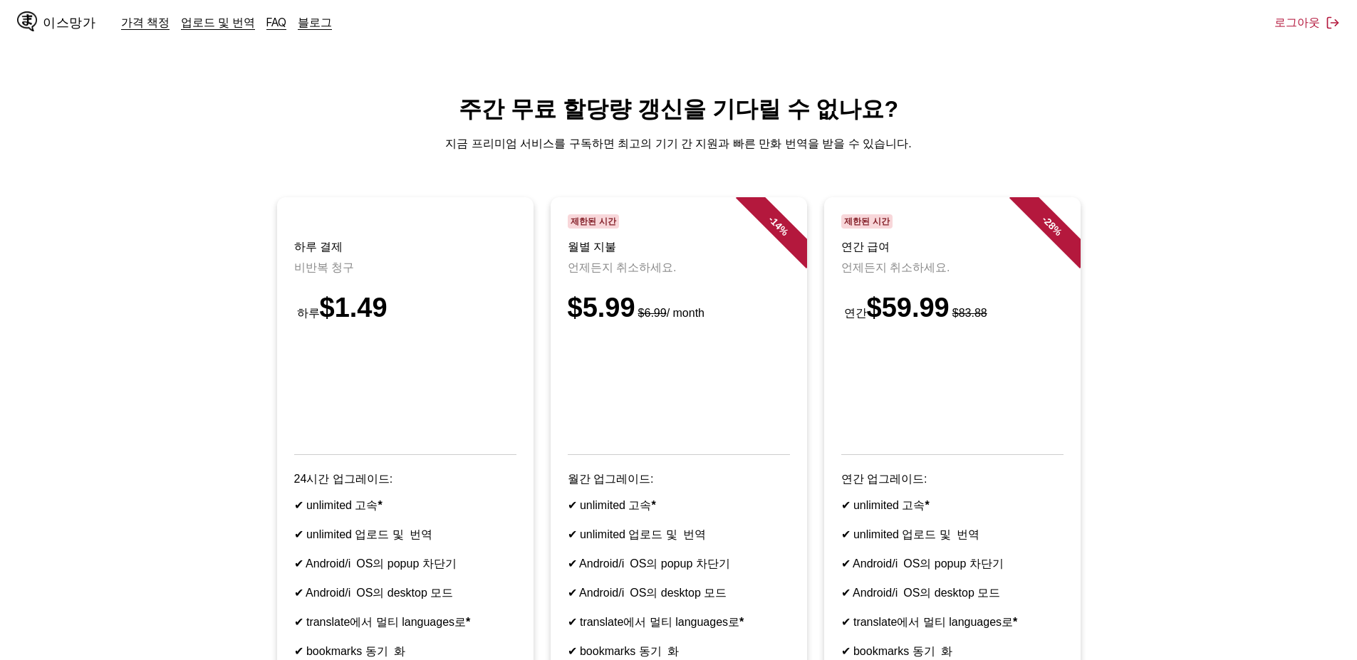
click at [46, 23] on font "이스망가" at bounding box center [69, 23] width 53 height 14
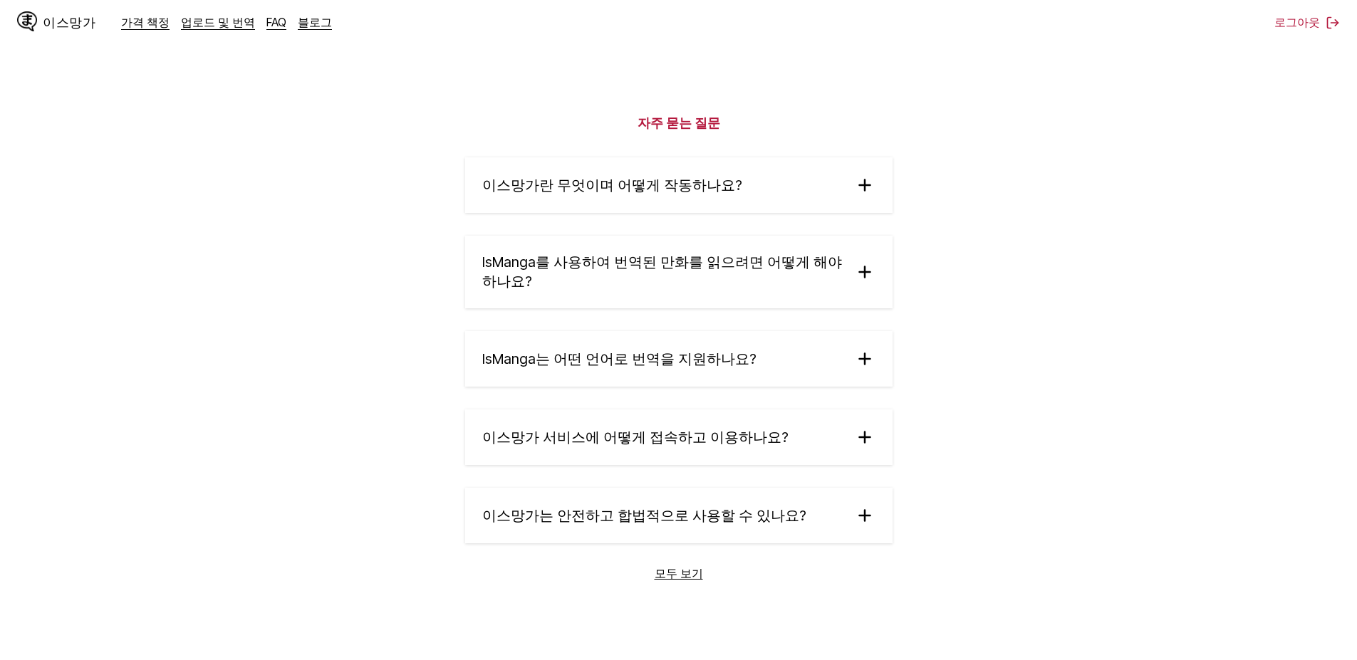
scroll to position [2474, 0]
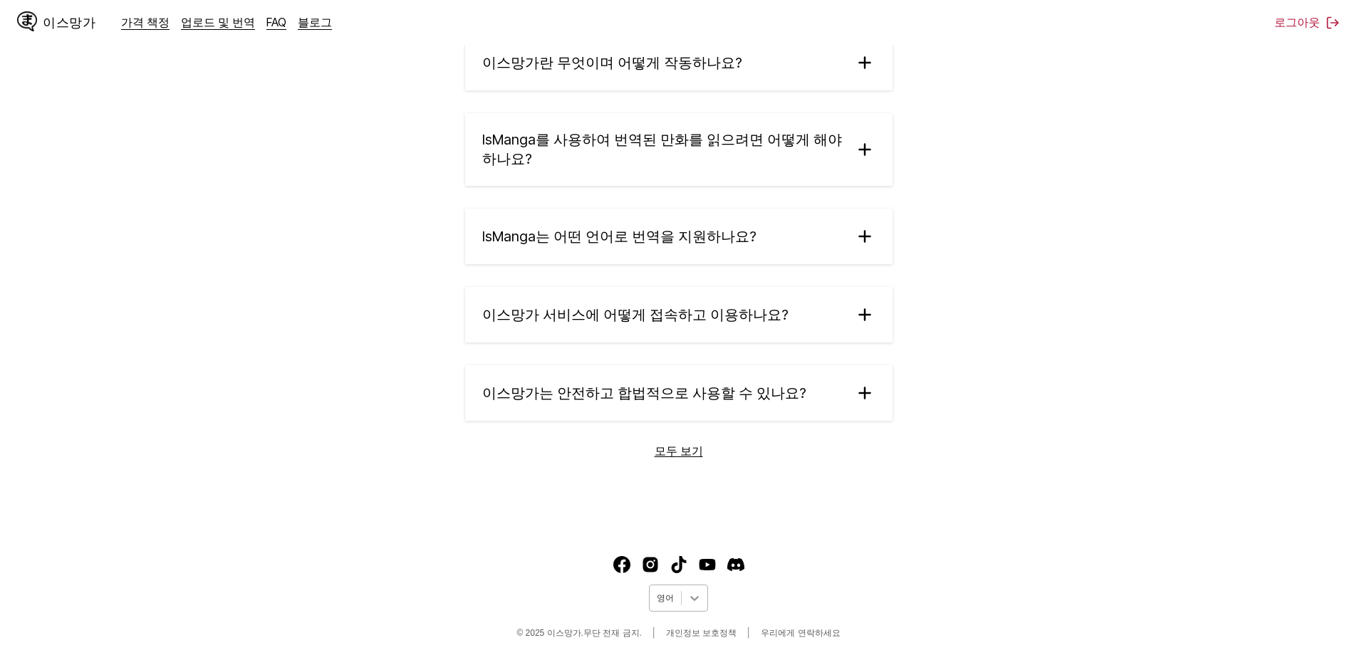
click at [692, 598] on icon at bounding box center [694, 598] width 9 height 5
click at [671, 402] on font "한국어" at bounding box center [671, 398] width 26 height 10
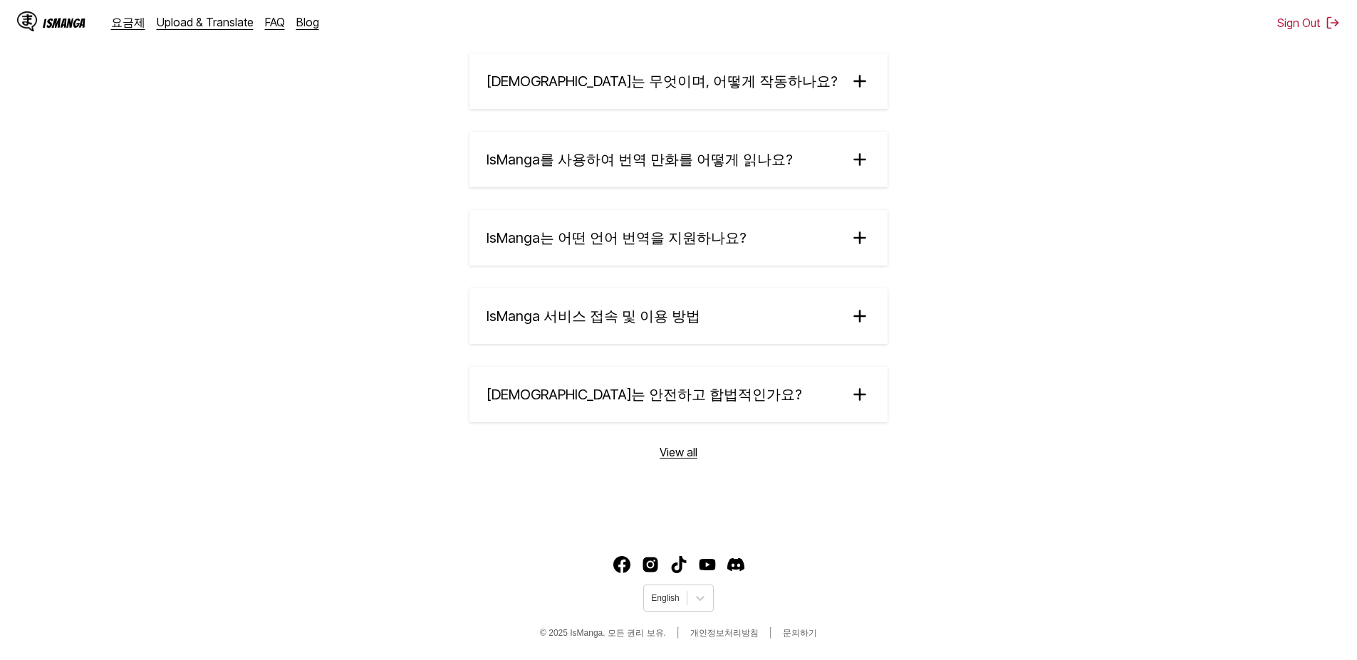
scroll to position [2400, 0]
click at [700, 601] on icon at bounding box center [700, 598] width 9 height 5
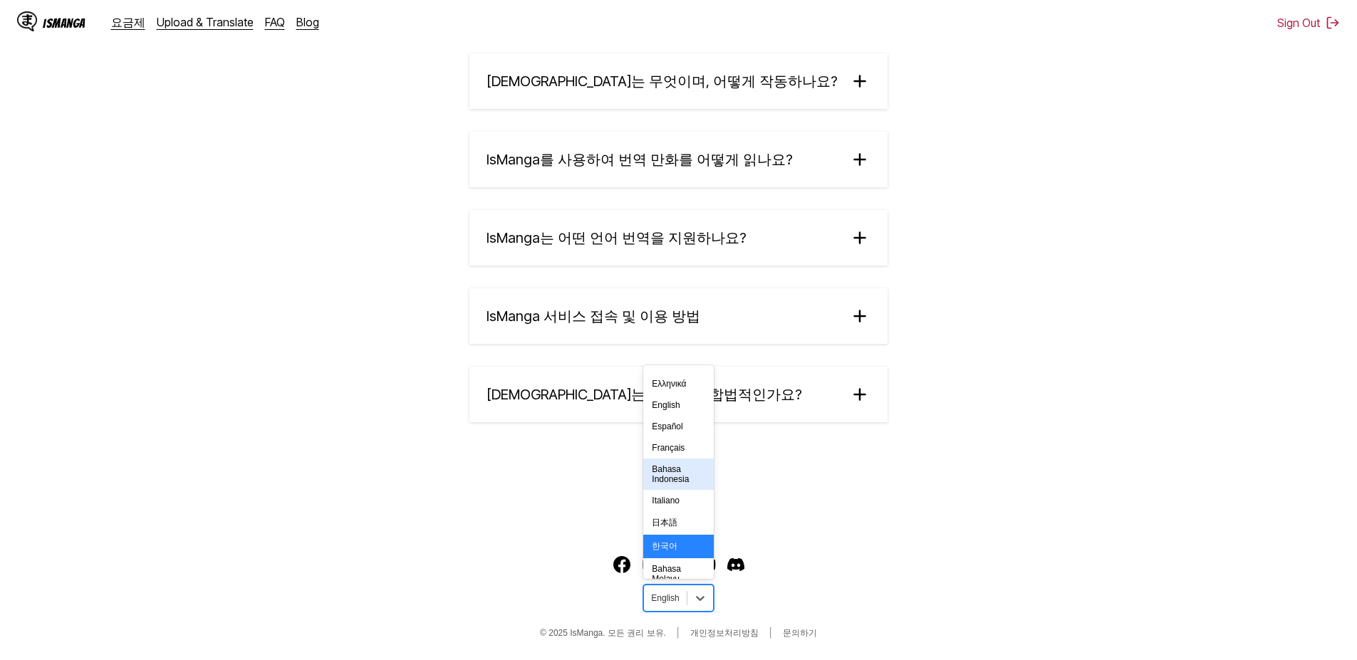
scroll to position [109, 0]
click at [665, 487] on div "한국어" at bounding box center [678, 476] width 70 height 24
click at [668, 605] on div at bounding box center [665, 598] width 28 height 13
click at [669, 458] on div "Français" at bounding box center [678, 447] width 70 height 21
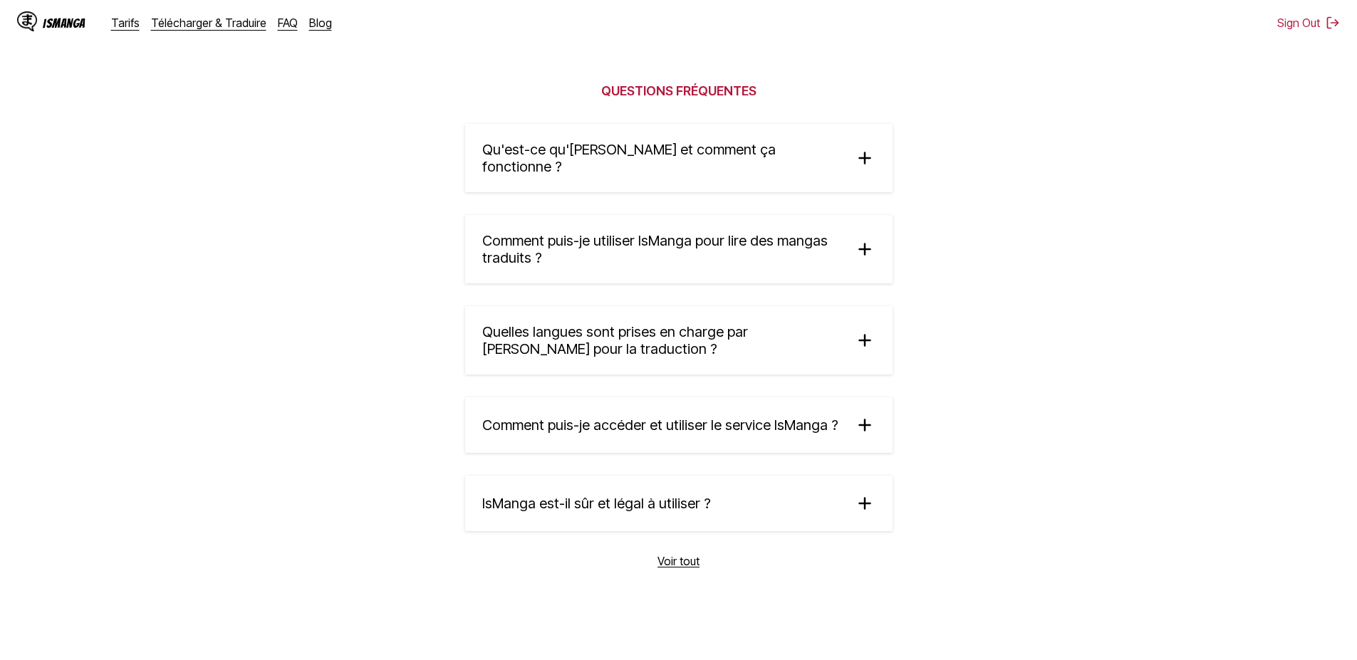
scroll to position [2474, 0]
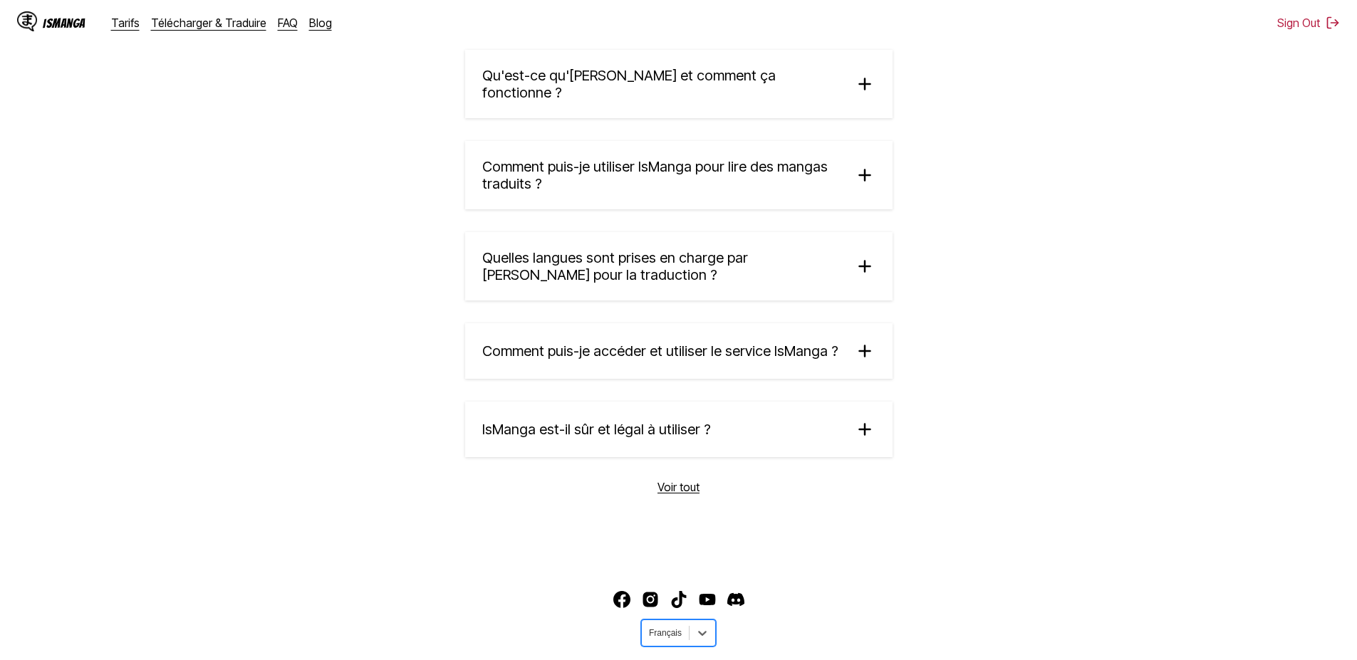
click at [684, 625] on div "Français" at bounding box center [665, 633] width 47 height 19
click at [660, 465] on div "日本語" at bounding box center [678, 454] width 75 height 24
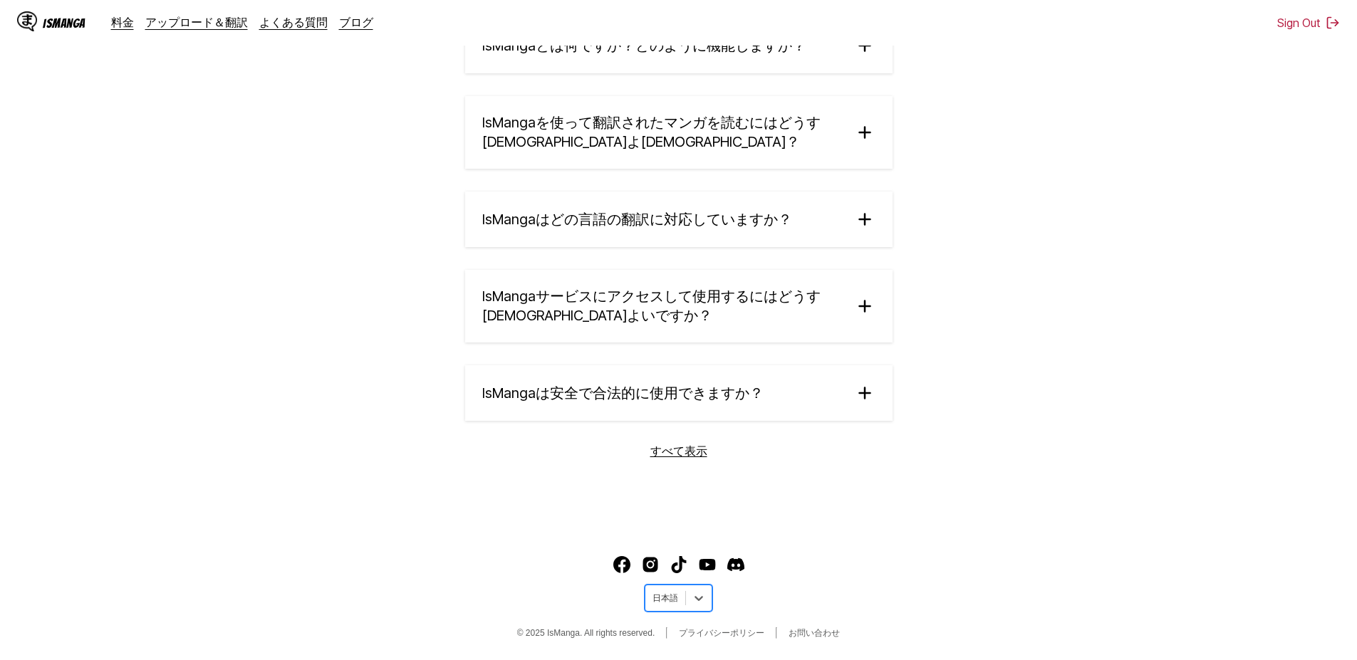
scroll to position [2566, 0]
click at [673, 597] on div at bounding box center [666, 598] width 26 height 13
click at [663, 437] on div "한국어" at bounding box center [679, 425] width 68 height 24
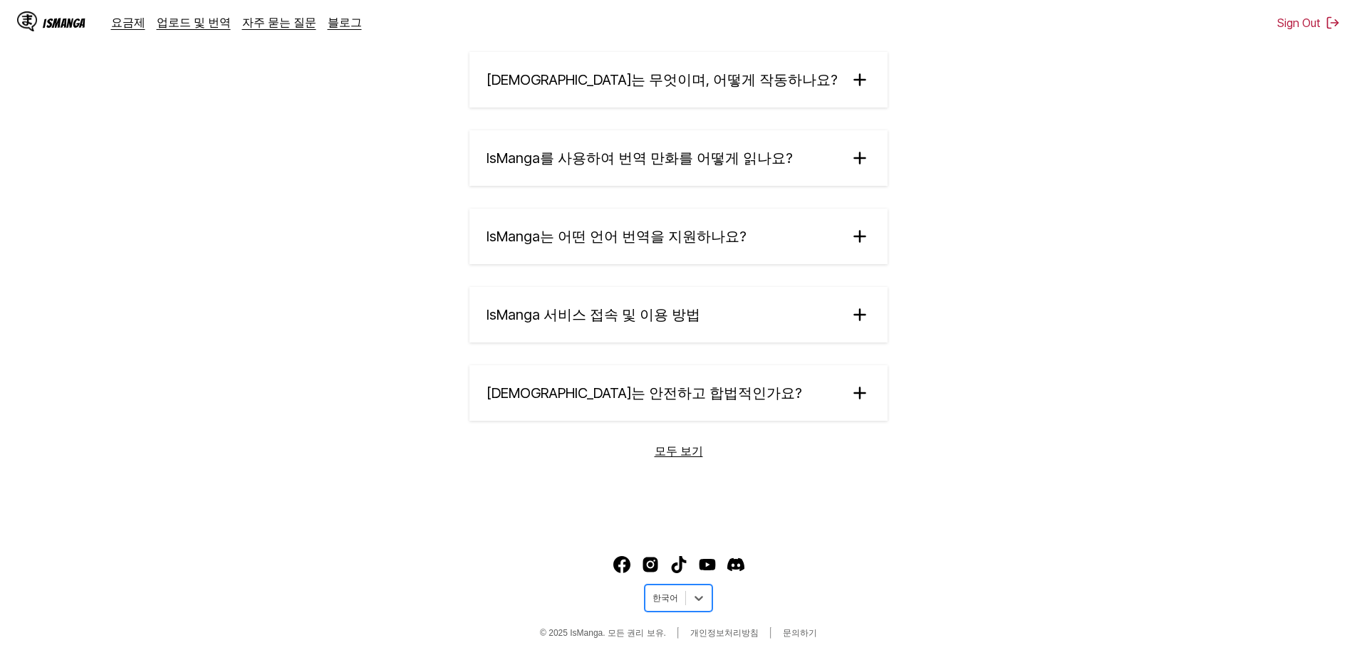
scroll to position [2436, 0]
click at [655, 452] on section "[DEMOGRAPHIC_DATA]는 무엇이며, 어떻게 작동하나요? IsManga는 일본어, 중국어, 한국어 원본 만화, 만화, 웹툰 등을 10…" at bounding box center [678, 255] width 427 height 407
click at [685, 454] on link "모두 보기" at bounding box center [679, 452] width 48 height 16
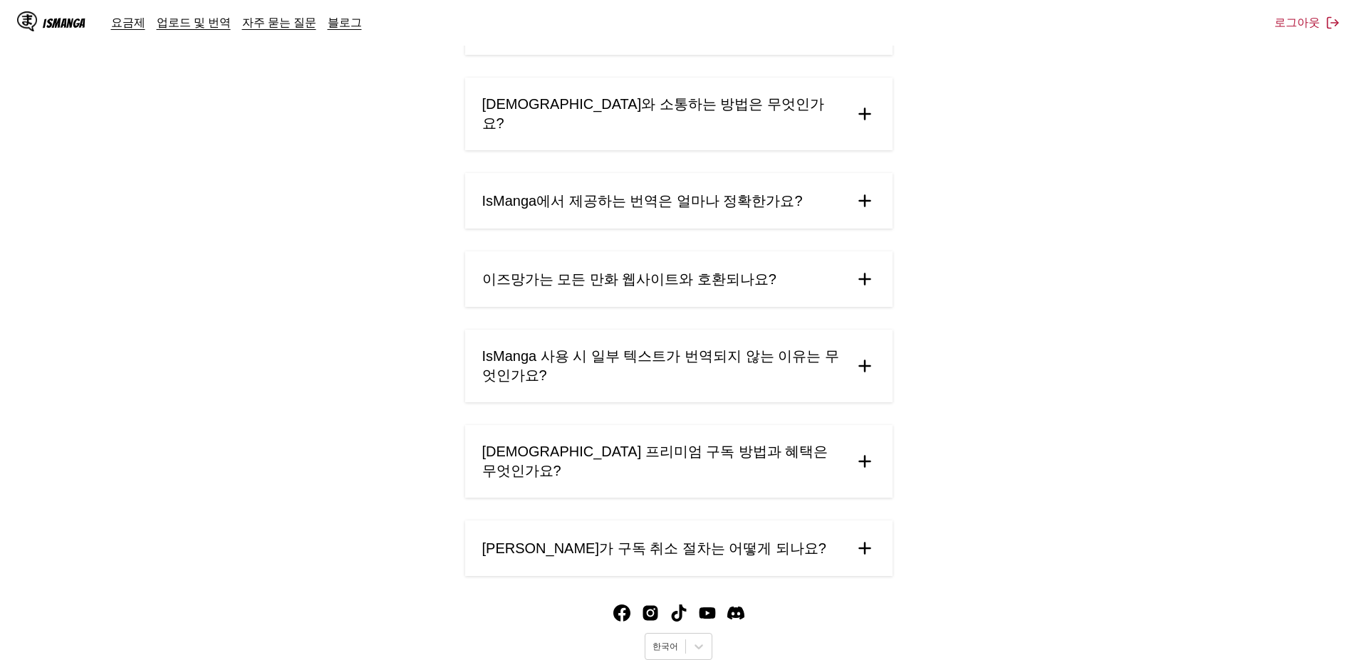
scroll to position [570, 0]
click at [851, 425] on summary "[DEMOGRAPHIC_DATA] 프리미엄 구독 방법과 혜택은 무엇인가요?" at bounding box center [678, 461] width 427 height 73
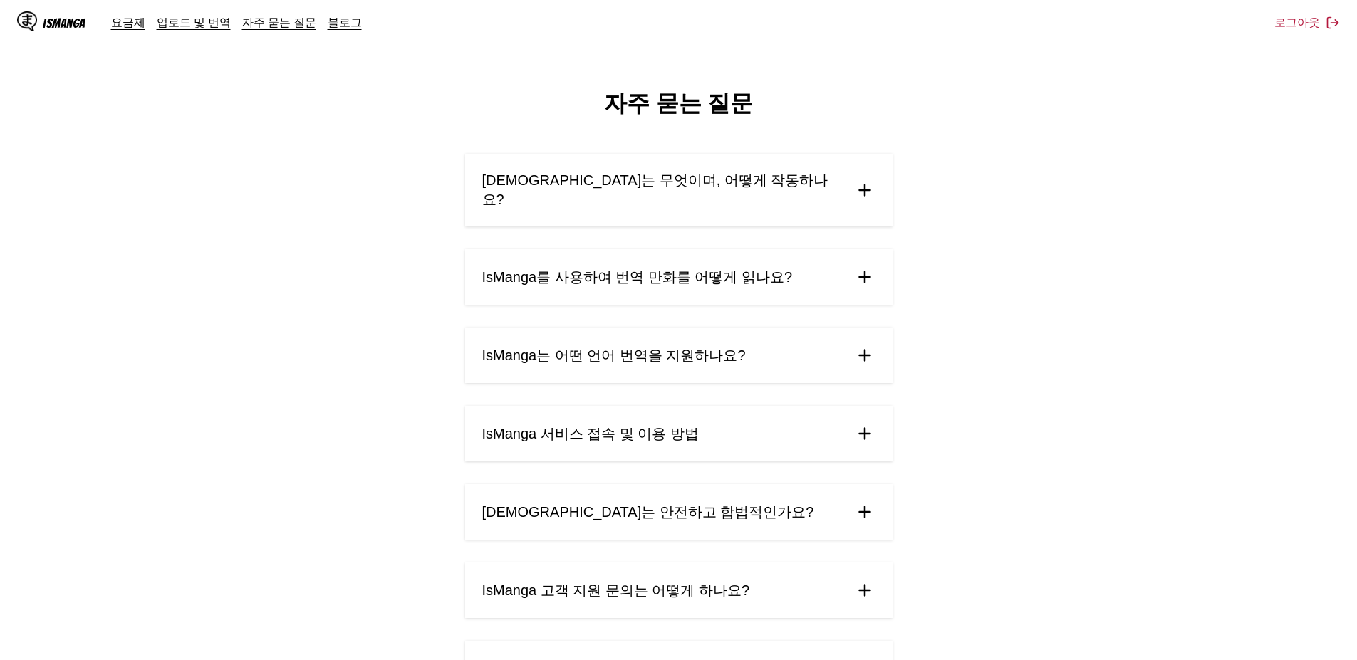
scroll to position [0, 0]
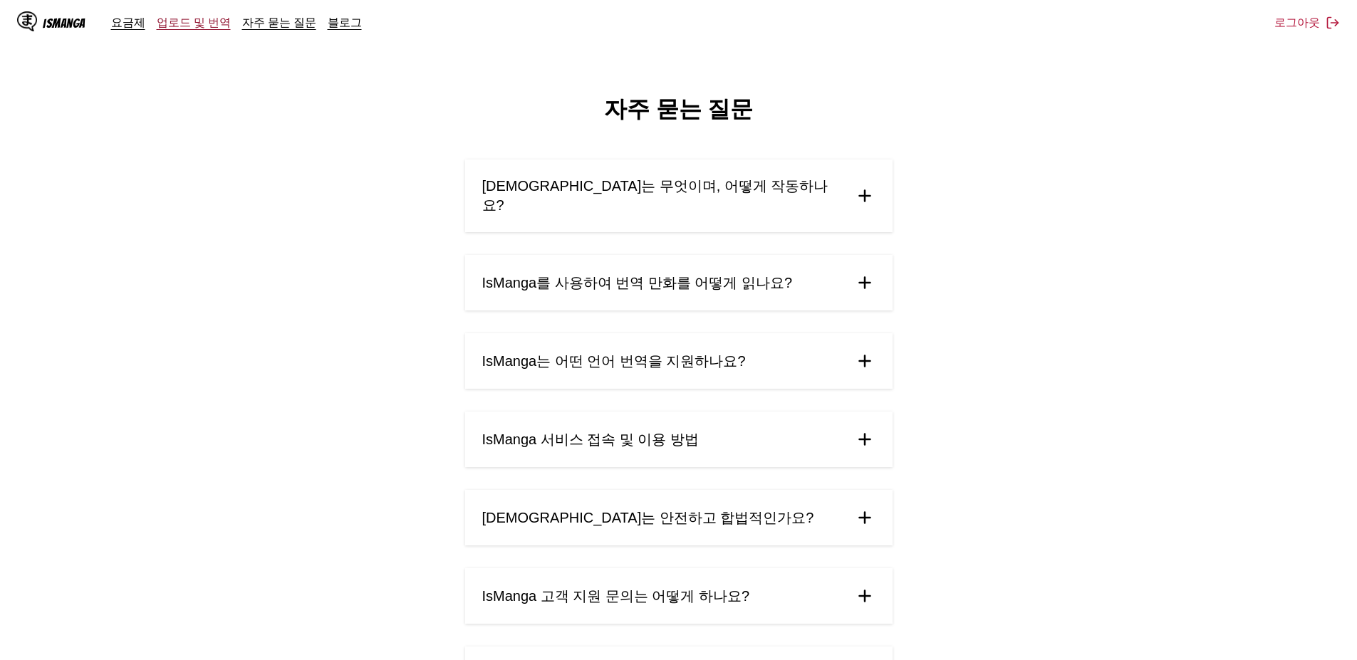
click at [206, 23] on link "업로드 및 번역" at bounding box center [194, 22] width 74 height 14
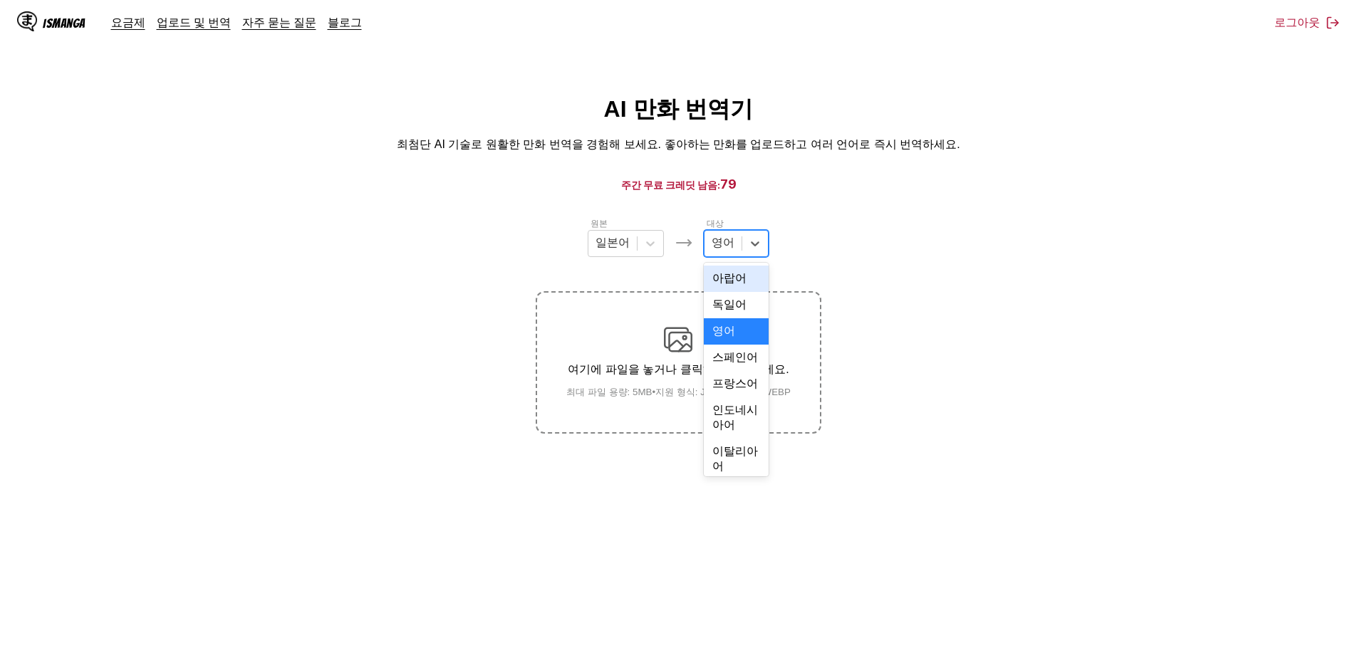
click at [738, 244] on div "영어" at bounding box center [723, 243] width 37 height 21
click at [731, 319] on div "한국어" at bounding box center [736, 306] width 65 height 26
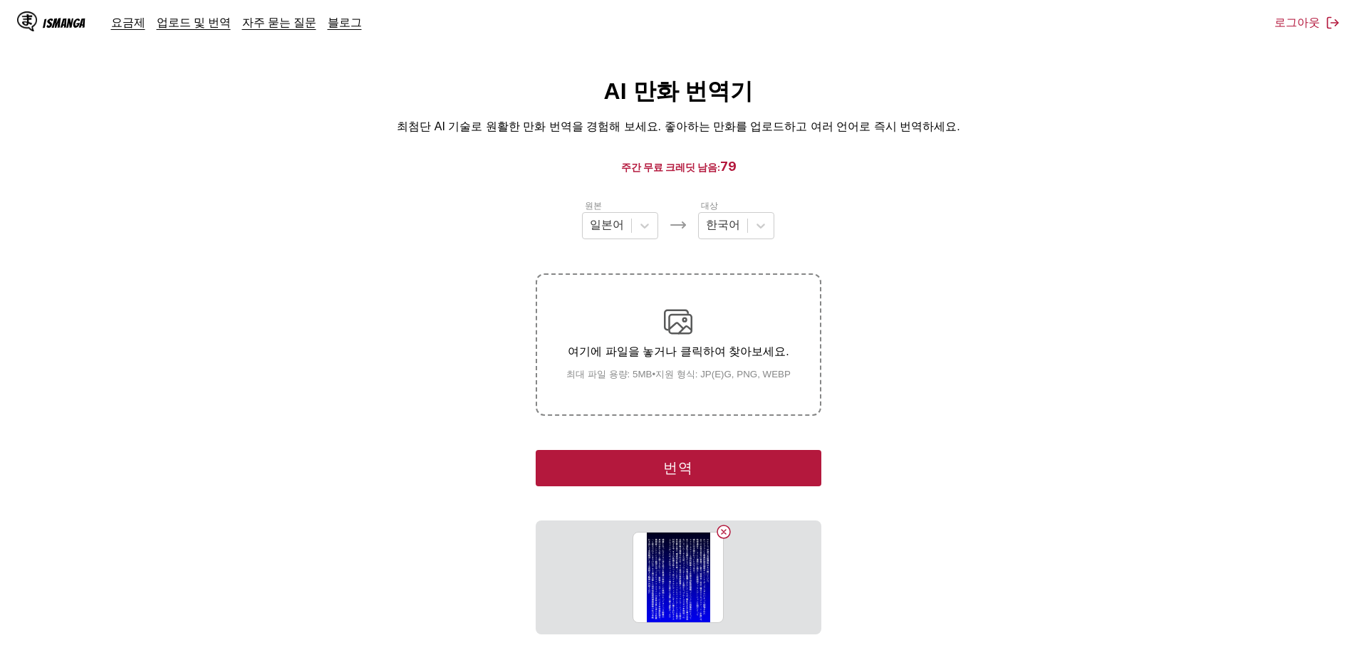
click at [697, 467] on button "번역" at bounding box center [678, 468] width 285 height 36
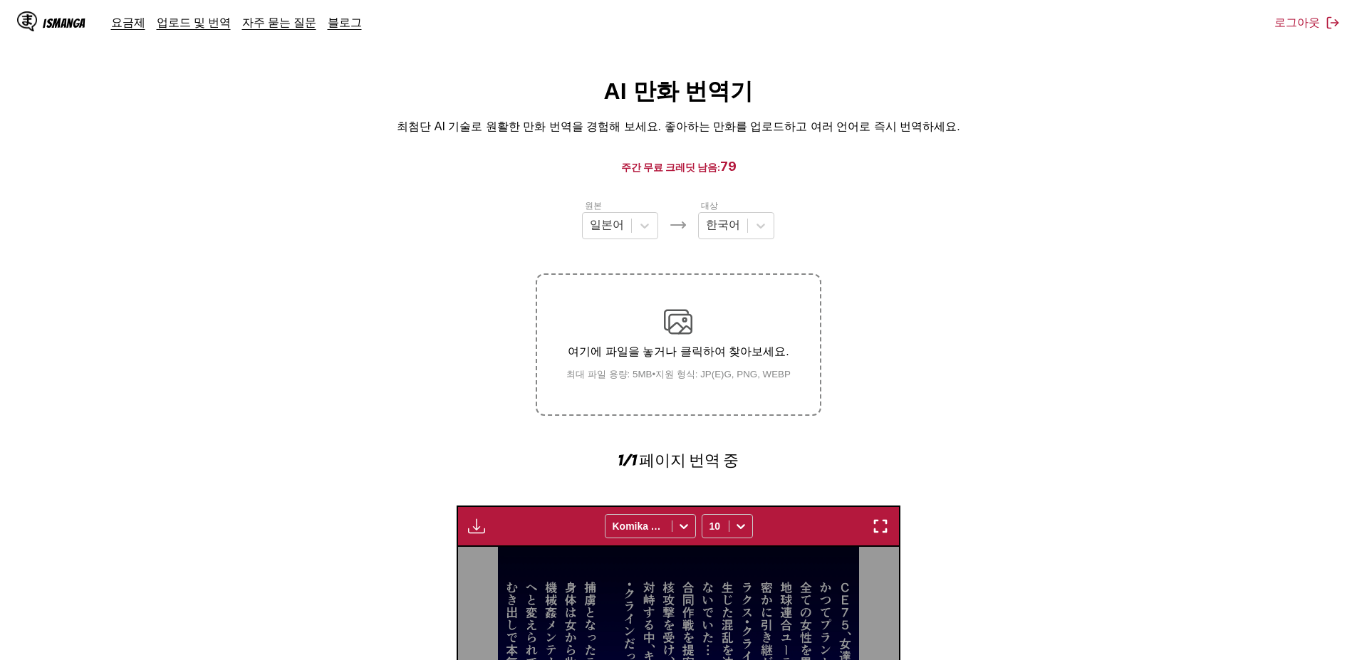
scroll to position [414, 0]
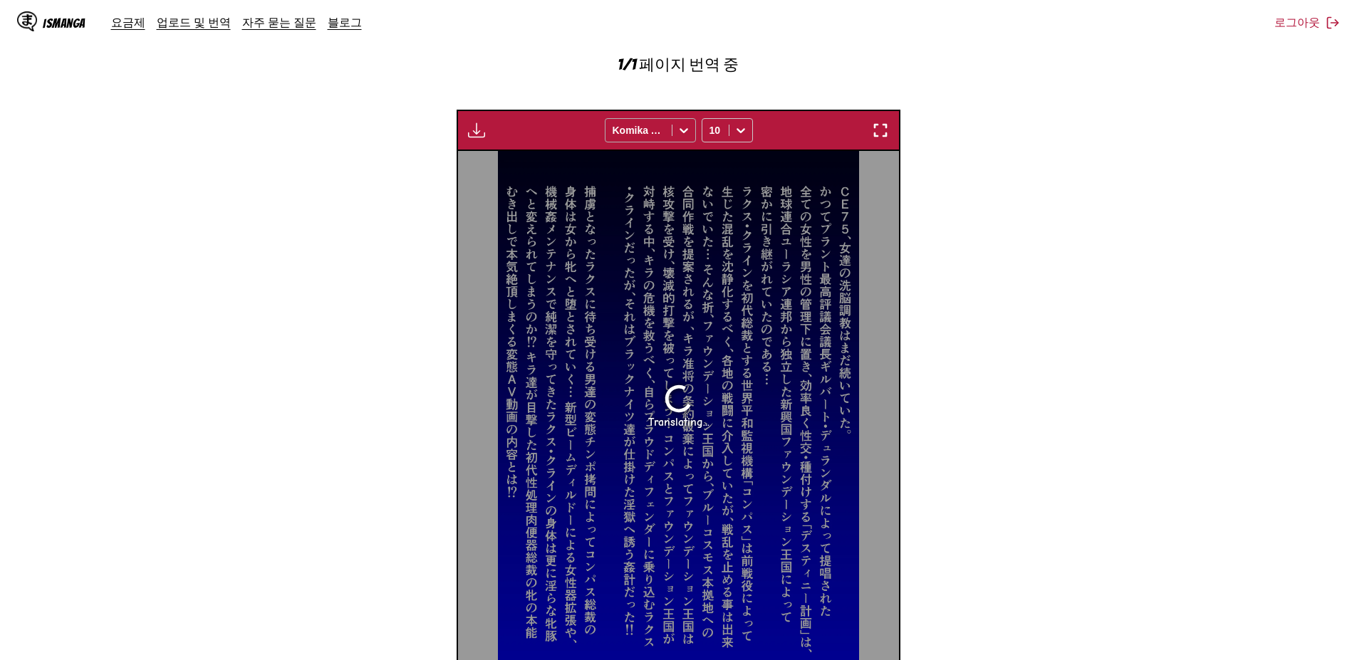
click at [670, 126] on div "Komika Axis" at bounding box center [639, 130] width 66 height 20
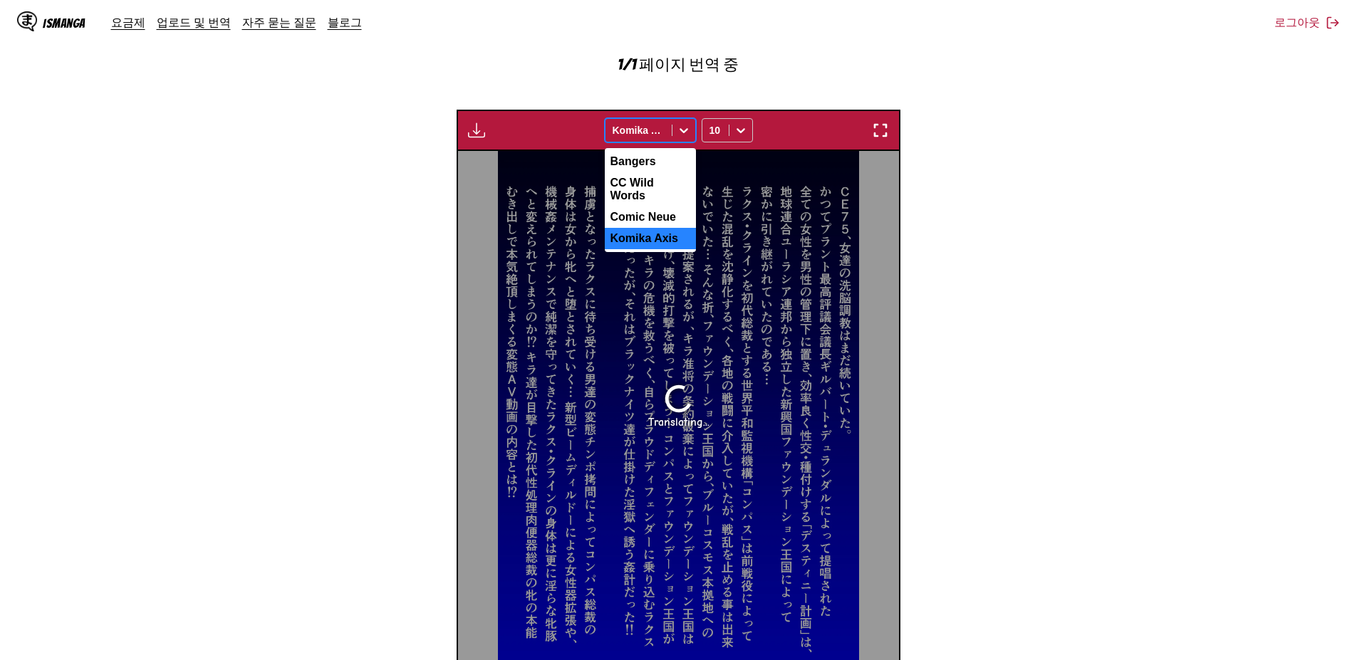
click at [670, 126] on div "Komika Axis" at bounding box center [639, 130] width 66 height 20
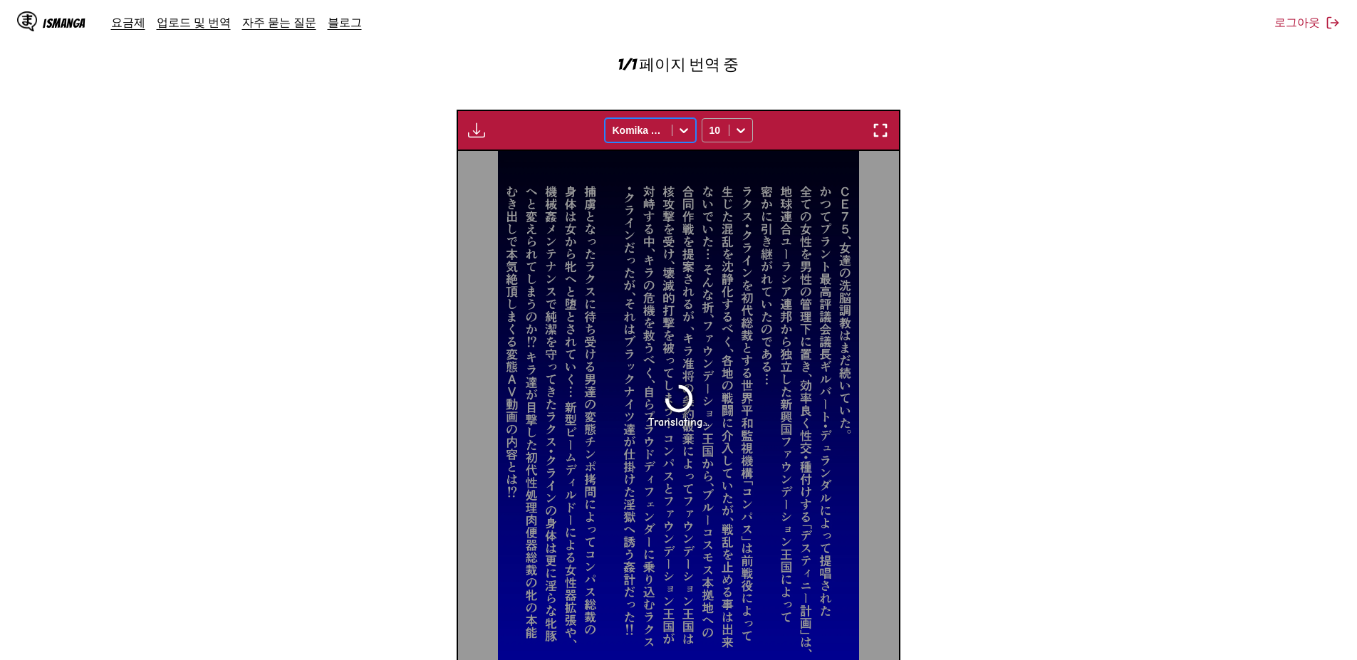
click at [731, 128] on div at bounding box center [740, 130] width 23 height 23
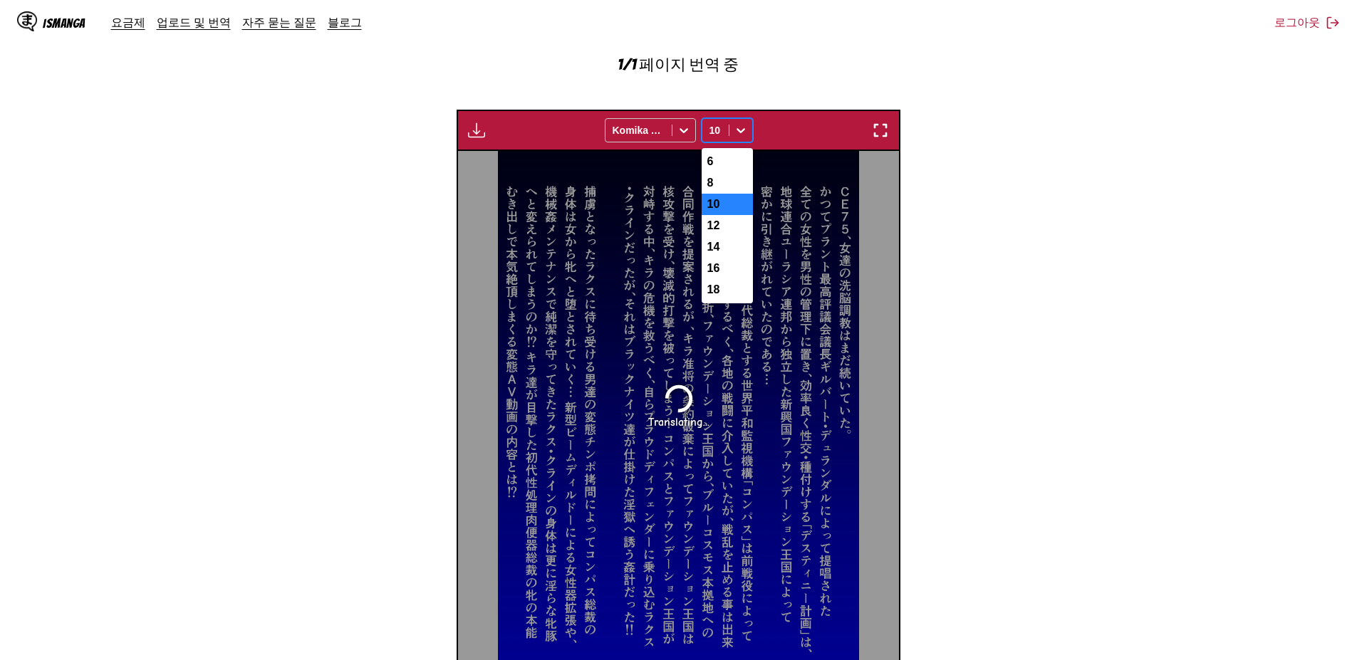
click at [731, 128] on div at bounding box center [740, 130] width 23 height 23
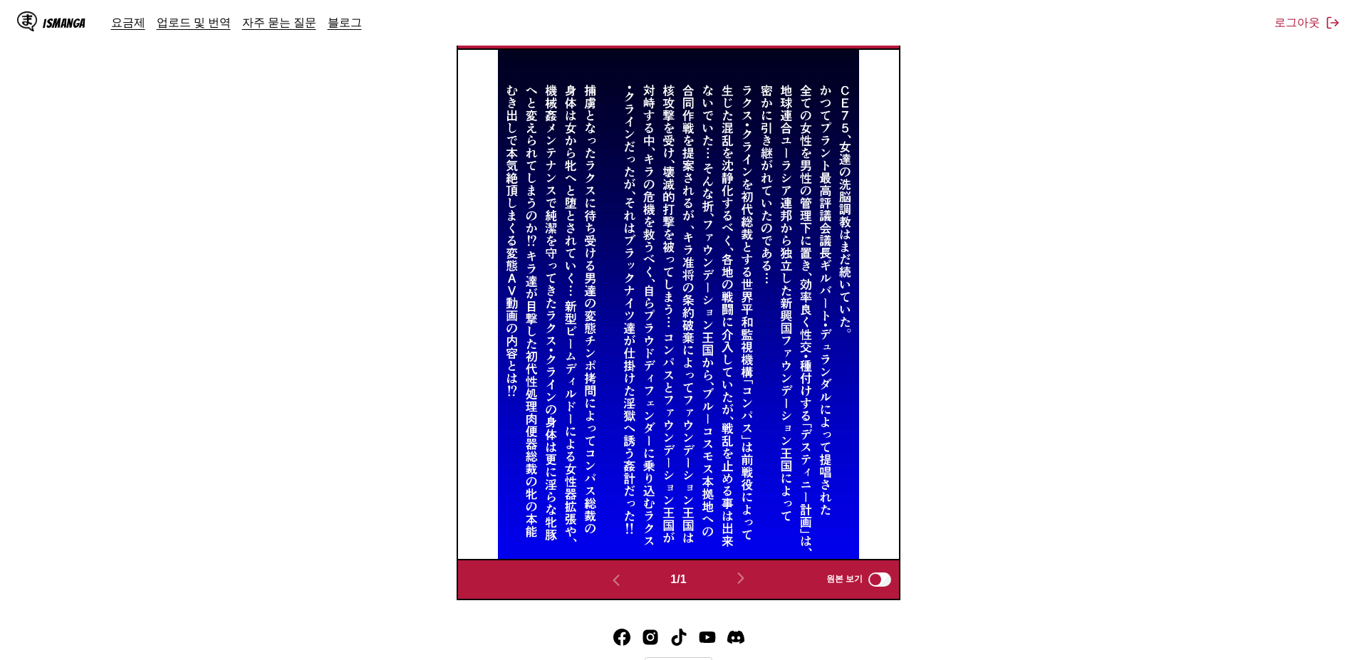
scroll to position [246, 0]
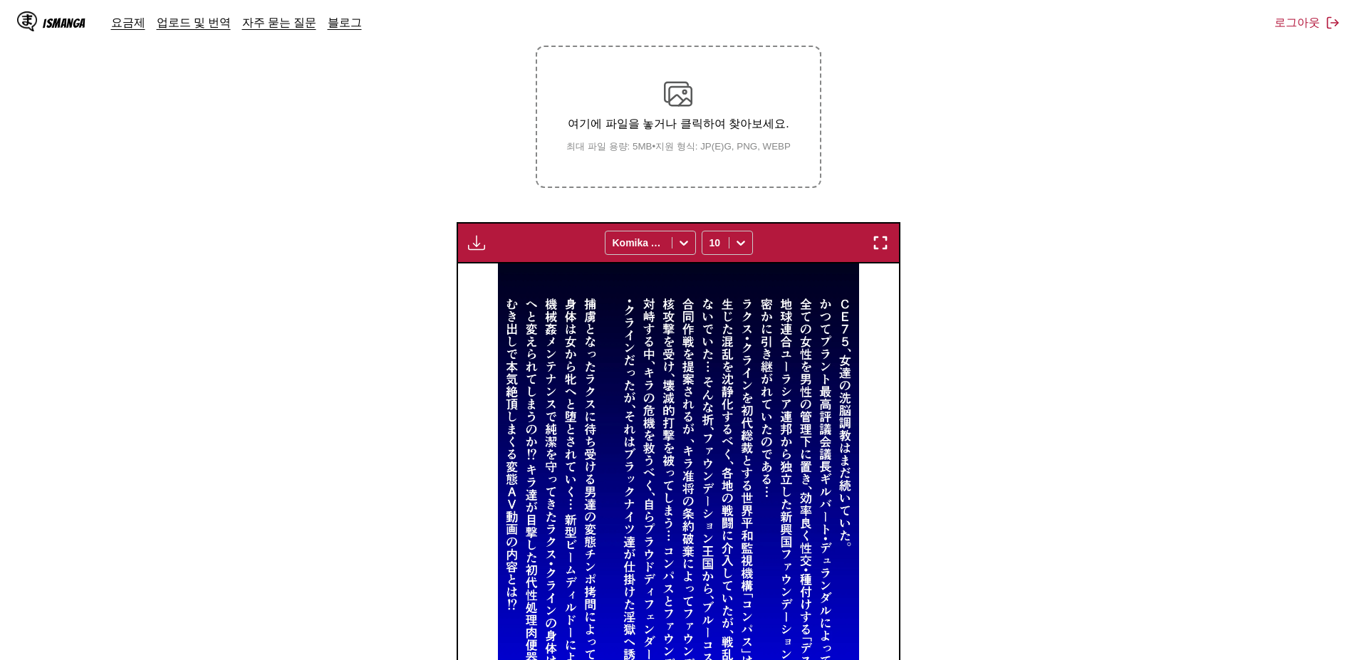
click at [472, 245] on img "button" at bounding box center [476, 242] width 17 height 17
click at [510, 251] on button "다운로드 패널" at bounding box center [514, 256] width 91 height 34
click at [1048, 228] on section "원본 일본어 대상 한국어 여기에 파일을 놓거나 클릭하여 찾아보세요. 최대 파일 용량: 5MB • 지원 형식: JP(E)G, PNG, WEBP …" at bounding box center [678, 392] width 1334 height 843
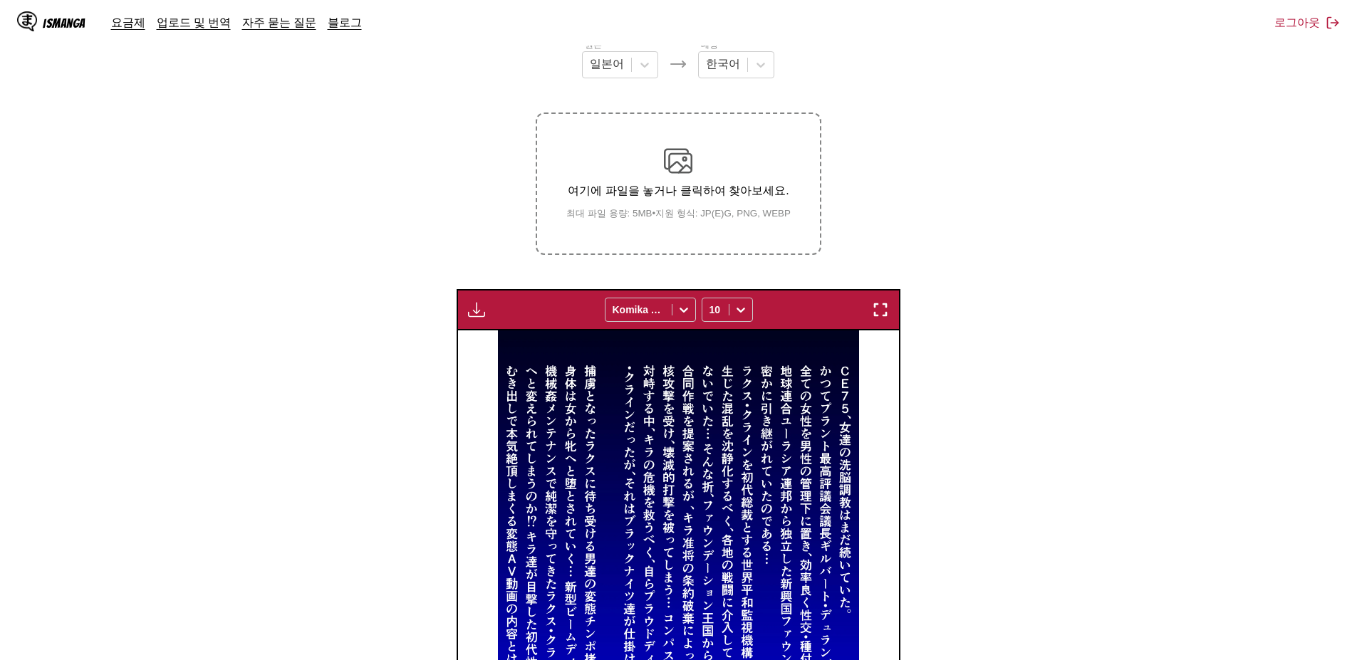
scroll to position [175, 0]
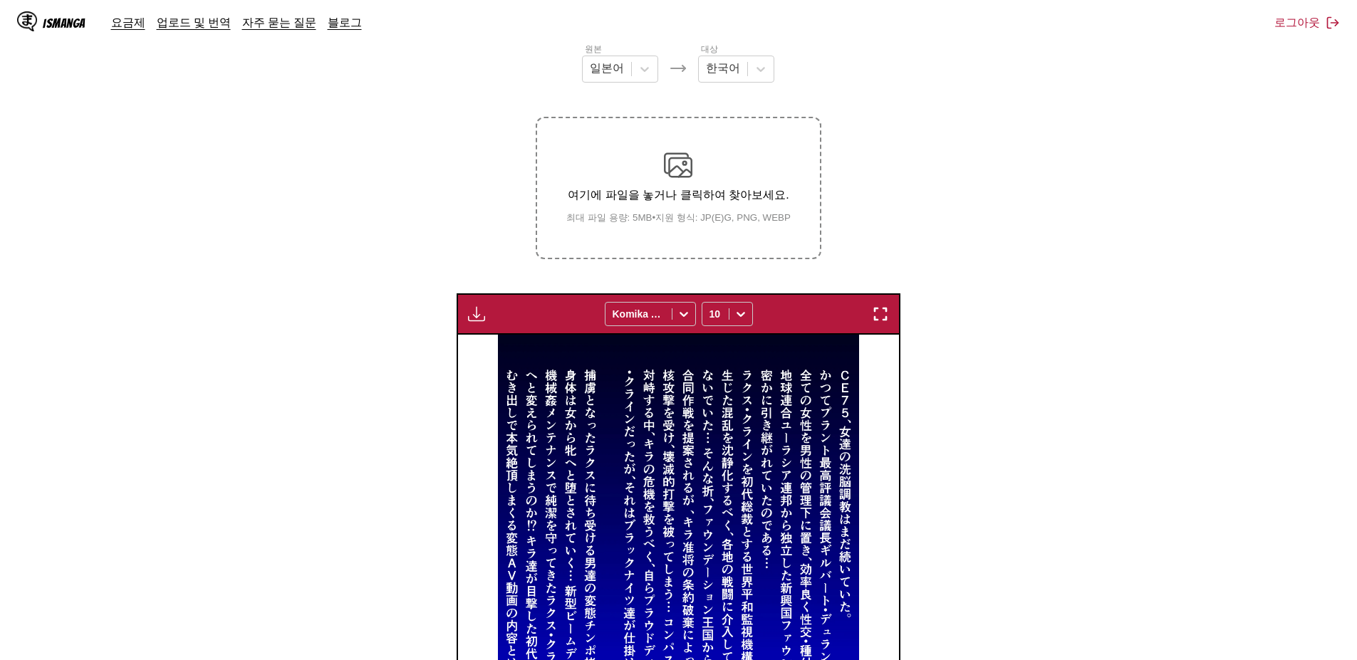
click at [876, 318] on img "button" at bounding box center [880, 314] width 17 height 17
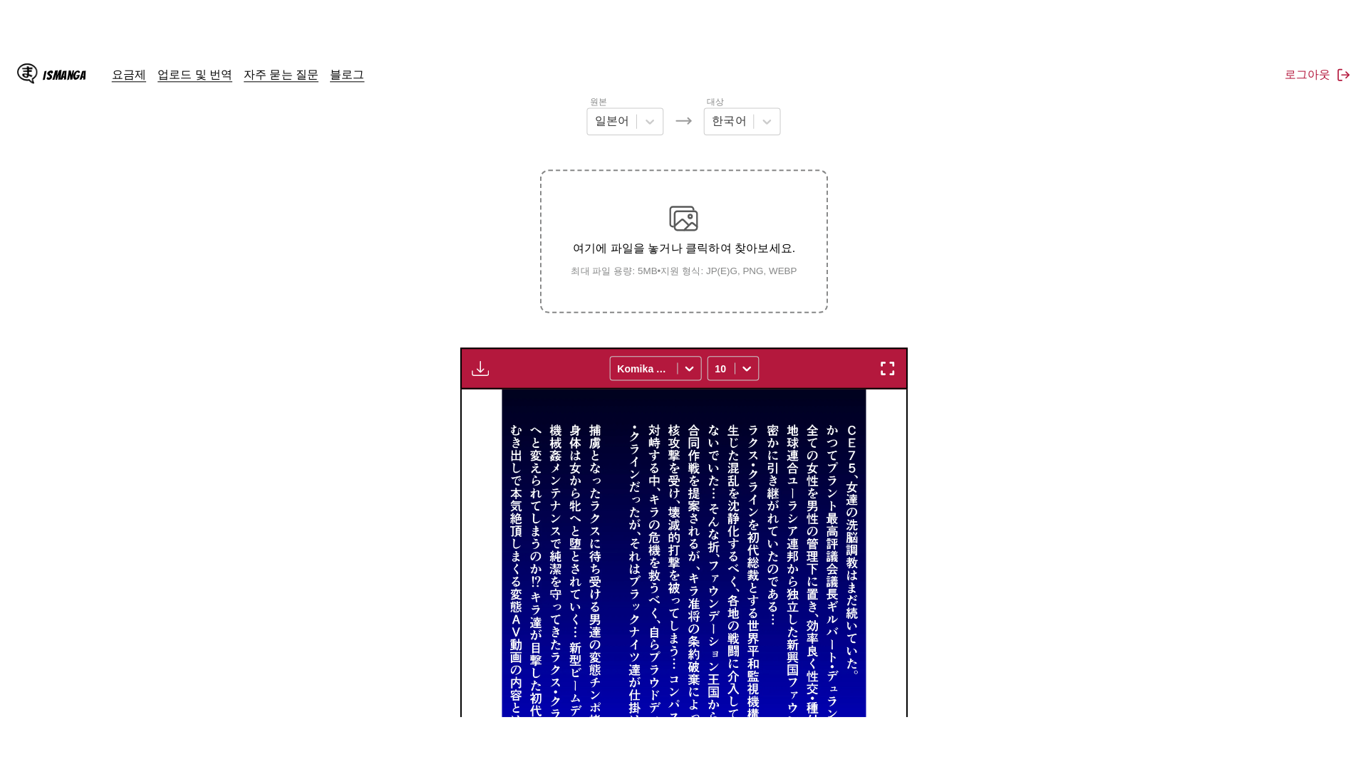
scroll to position [150, 0]
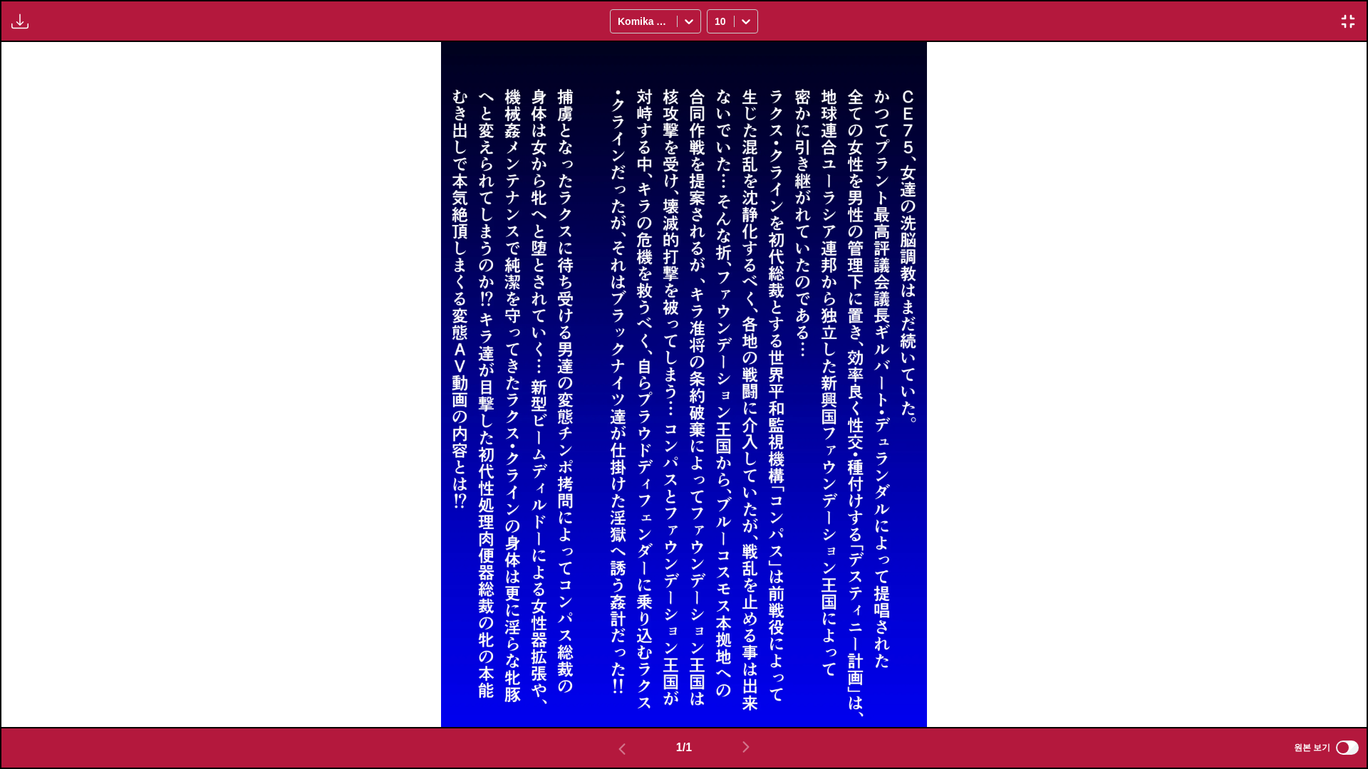
click at [1351, 23] on img "button" at bounding box center [1347, 21] width 17 height 17
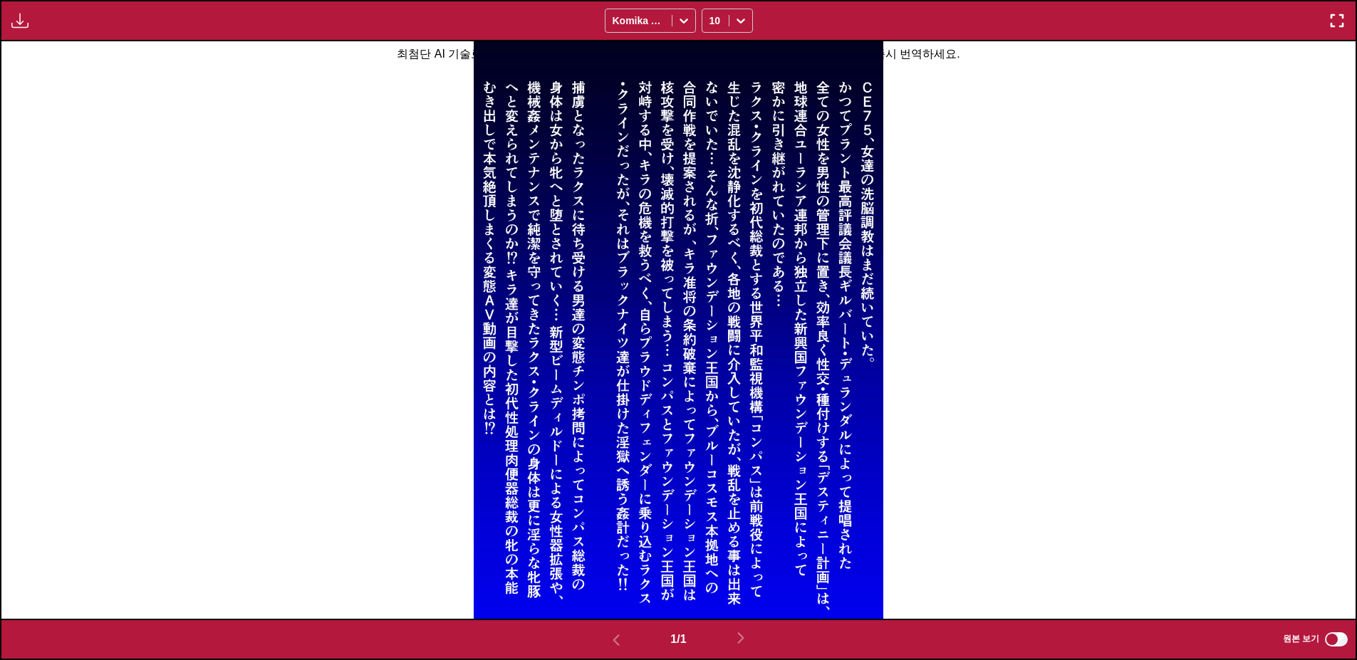
scroll to position [0, 0]
